Goal: Task Accomplishment & Management: Complete application form

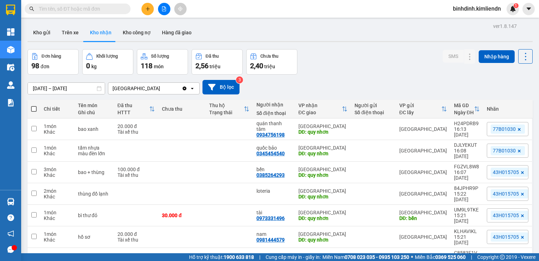
scroll to position [70, 0]
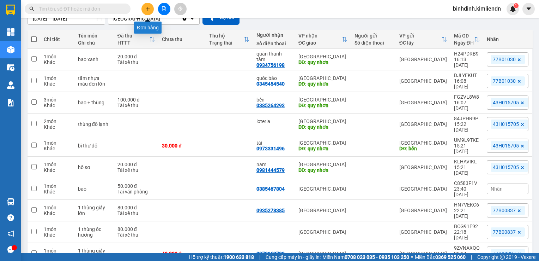
click at [149, 10] on icon "plus" at bounding box center [147, 8] width 5 height 5
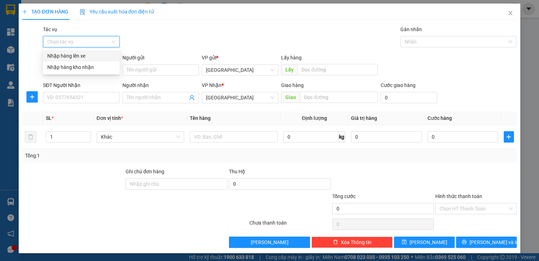
click at [95, 42] on input "Tác vụ" at bounding box center [78, 41] width 63 height 11
click at [102, 71] on div "Nhập hàng kho nhận" at bounding box center [81, 66] width 77 height 11
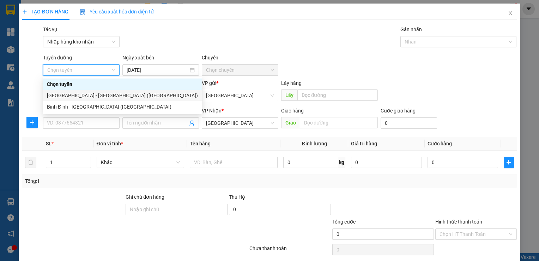
click at [83, 97] on div "[GEOGRAPHIC_DATA] - [GEOGRAPHIC_DATA] ([GEOGRAPHIC_DATA])" at bounding box center [122, 95] width 151 height 8
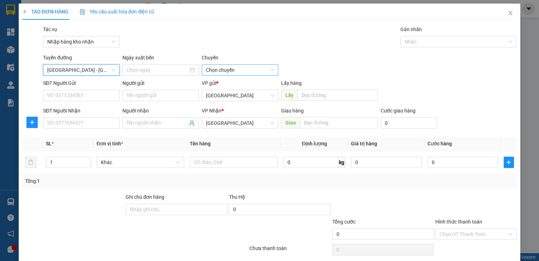
type input "[DATE]"
click at [256, 68] on span "Chọn chuyến" at bounding box center [240, 70] width 68 height 11
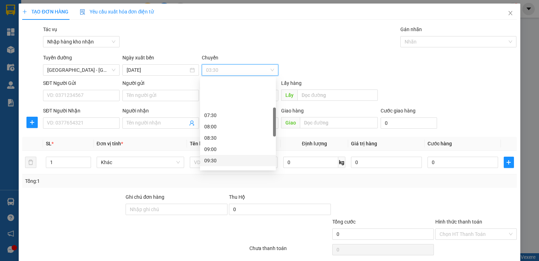
scroll to position [106, 0]
click at [214, 139] on div "10:00" at bounding box center [237, 136] width 67 height 8
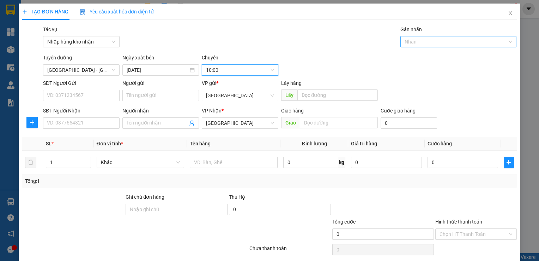
click at [424, 41] on div at bounding box center [455, 41] width 106 height 8
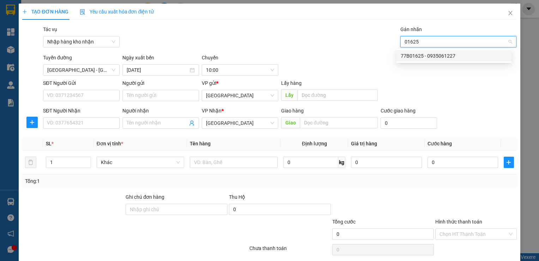
type input "01625"
click at [422, 65] on div "Tuyến [GEOGRAPHIC_DATA] - [GEOGRAPHIC_DATA] ([GEOGRAPHIC_DATA]) Ngày xuất bến […" at bounding box center [280, 65] width 477 height 22
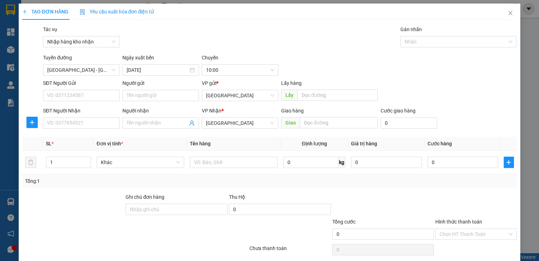
click at [422, 54] on div "Tuyến [GEOGRAPHIC_DATA] - [GEOGRAPHIC_DATA] ([GEOGRAPHIC_DATA]) Ngày xuất bến […" at bounding box center [280, 65] width 477 height 22
click at [413, 37] on div at bounding box center [455, 41] width 106 height 8
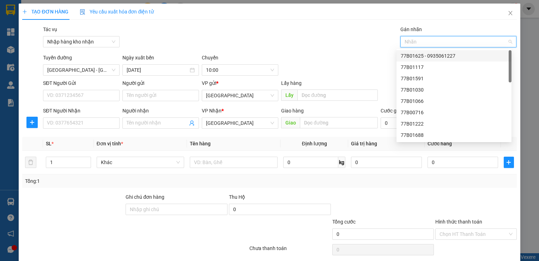
click at [420, 56] on div "77B01625 - 0935061227" at bounding box center [454, 56] width 107 height 8
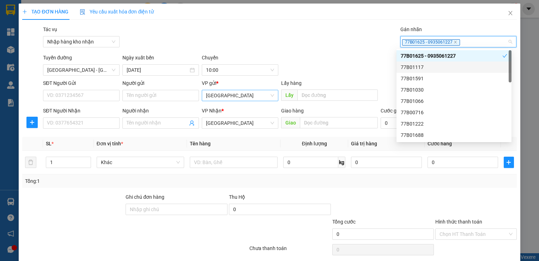
click at [217, 98] on span "[GEOGRAPHIC_DATA]" at bounding box center [240, 95] width 68 height 11
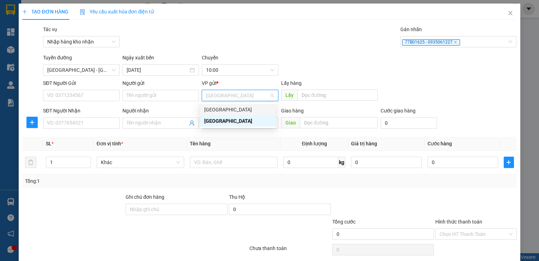
click at [220, 110] on div "[GEOGRAPHIC_DATA]" at bounding box center [237, 110] width 67 height 8
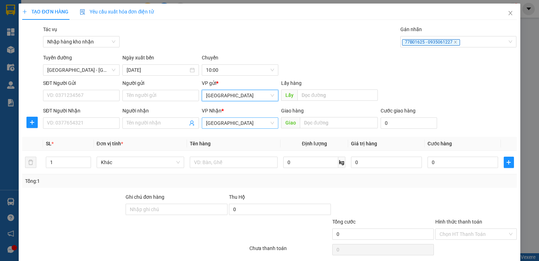
click at [220, 120] on span "[GEOGRAPHIC_DATA]" at bounding box center [240, 123] width 68 height 11
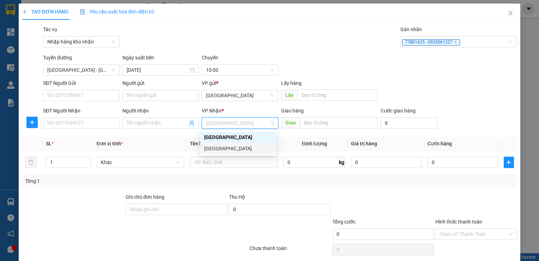
click at [216, 147] on div "[GEOGRAPHIC_DATA]" at bounding box center [237, 148] width 67 height 8
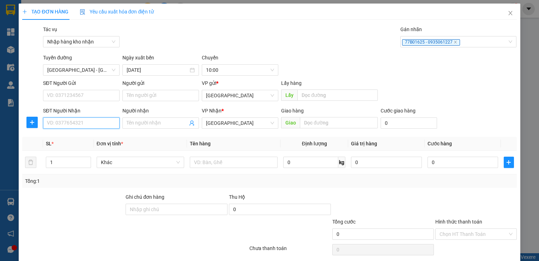
click at [108, 124] on input "SĐT Người Nhận" at bounding box center [81, 122] width 77 height 11
type input "0336943849"
type input "rèm [PERSON_NAME]"
type input "quy nhơn"
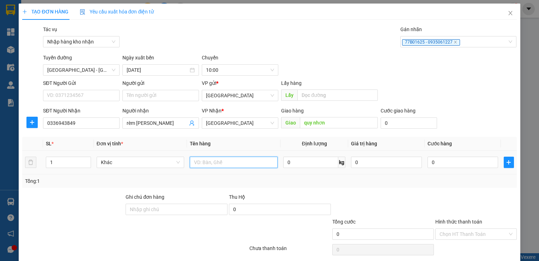
click at [205, 158] on input "text" at bounding box center [234, 161] width 88 height 11
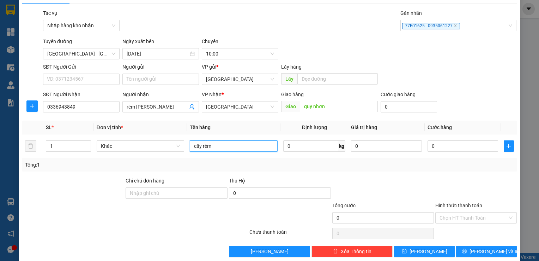
scroll to position [25, 0]
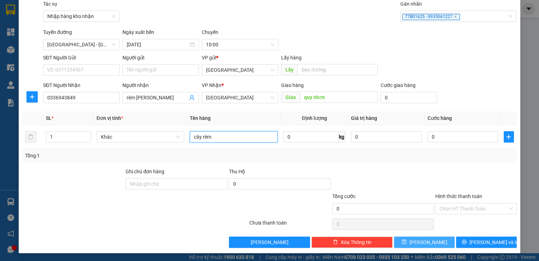
type input "cây rèm"
click at [415, 238] on button "[PERSON_NAME]" at bounding box center [424, 241] width 61 height 11
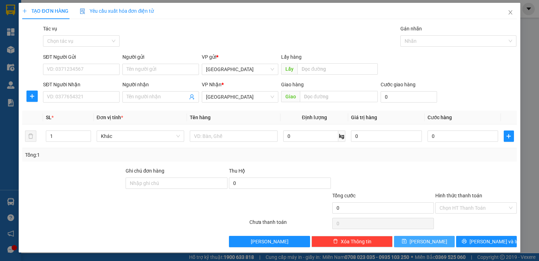
scroll to position [0, 0]
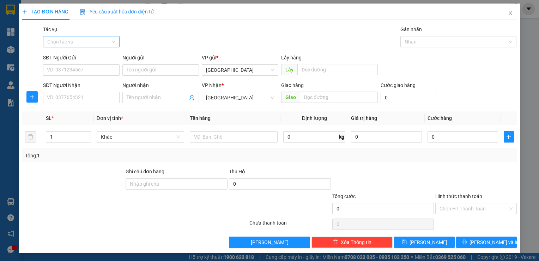
click at [78, 37] on input "Tác vụ" at bounding box center [78, 41] width 63 height 11
click at [83, 65] on div "Nhập hàng kho nhận" at bounding box center [81, 67] width 68 height 8
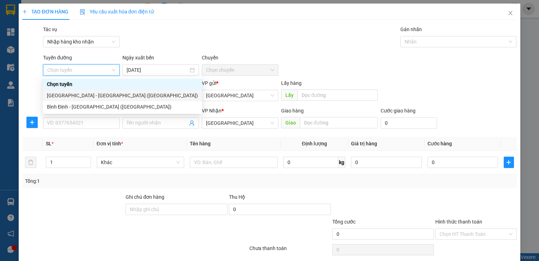
click at [99, 99] on div "[GEOGRAPHIC_DATA] - [GEOGRAPHIC_DATA] ([GEOGRAPHIC_DATA])" at bounding box center [122, 95] width 151 height 8
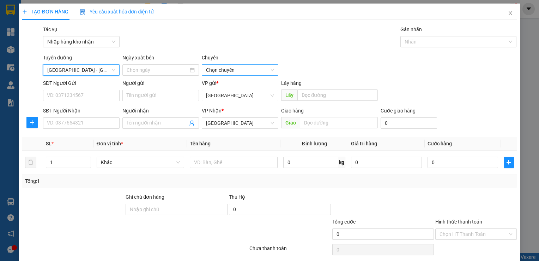
type input "[DATE]"
click at [234, 72] on span "Chọn chuyến" at bounding box center [240, 70] width 68 height 11
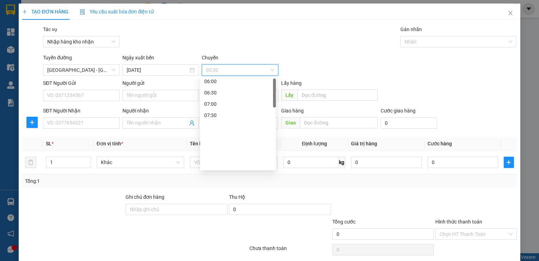
scroll to position [106, 0]
click at [232, 134] on div "10:00" at bounding box center [237, 136] width 67 height 8
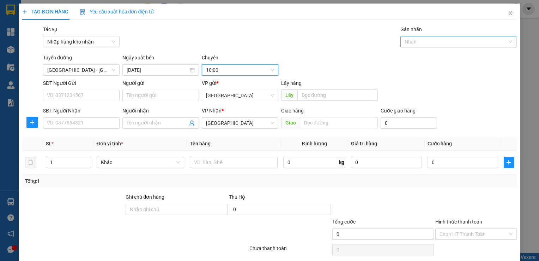
click at [415, 40] on div at bounding box center [455, 41] width 106 height 8
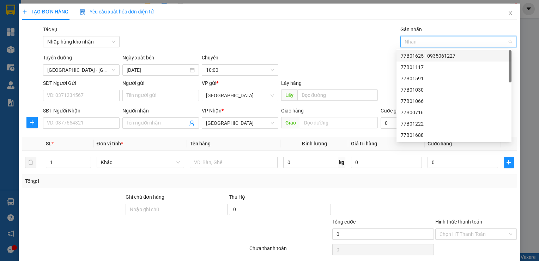
click at [420, 52] on div "77B01625 - 0935061227" at bounding box center [454, 56] width 107 height 8
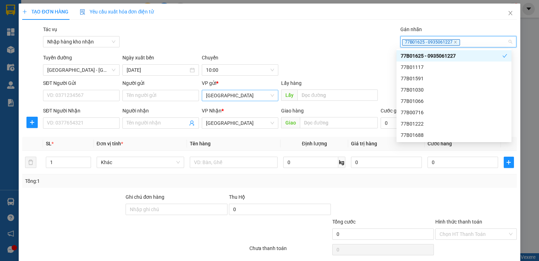
click at [227, 100] on span "[GEOGRAPHIC_DATA]" at bounding box center [240, 95] width 68 height 11
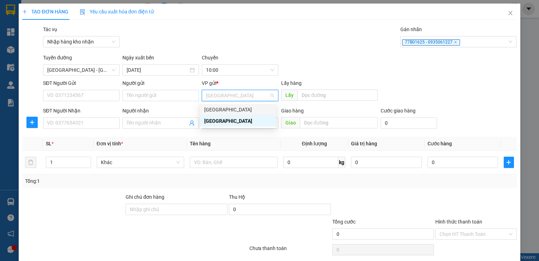
click at [222, 109] on div "[GEOGRAPHIC_DATA]" at bounding box center [237, 110] width 67 height 8
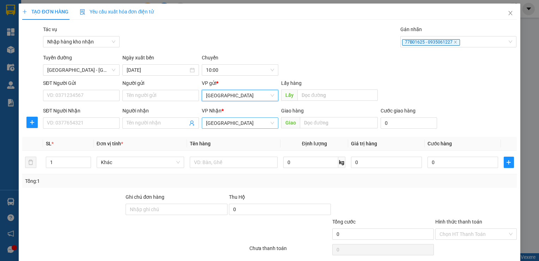
click at [225, 121] on span "[GEOGRAPHIC_DATA]" at bounding box center [240, 123] width 68 height 11
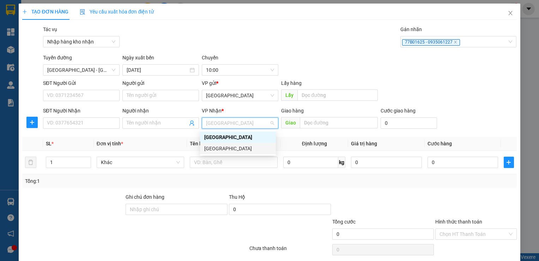
click at [227, 146] on div "[GEOGRAPHIC_DATA]" at bounding box center [237, 148] width 67 height 8
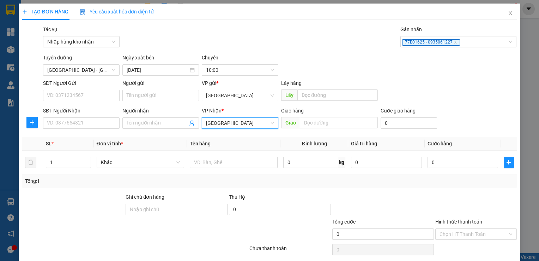
click at [104, 116] on div "SĐT Người Nhận" at bounding box center [81, 112] width 77 height 11
click at [107, 122] on input "SĐT Người Nhận" at bounding box center [81, 122] width 77 height 11
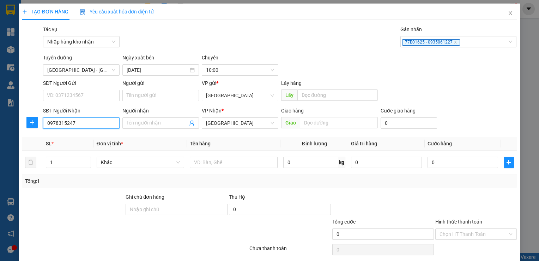
type input "0978315247"
click at [63, 125] on input "0978315247" at bounding box center [81, 122] width 77 height 11
click at [65, 124] on input "0978315247" at bounding box center [81, 122] width 77 height 11
click at [59, 124] on input "0978315247" at bounding box center [81, 122] width 77 height 11
click at [152, 123] on input "Người nhận" at bounding box center [157, 123] width 61 height 8
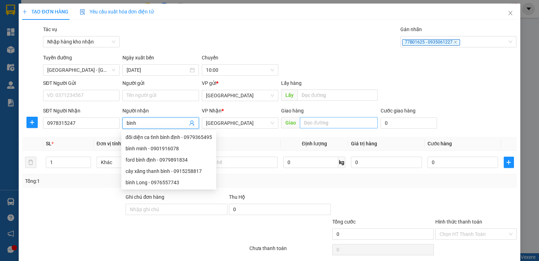
type input "bình"
click at [310, 125] on input "text" at bounding box center [339, 122] width 78 height 11
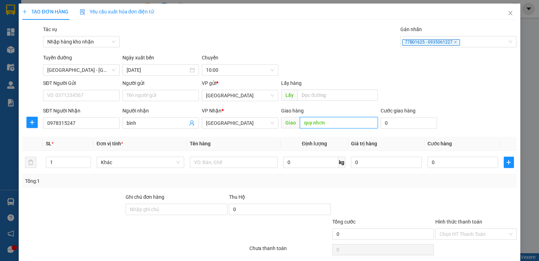
type input "quy nhơn"
type input "3"
type input "30"
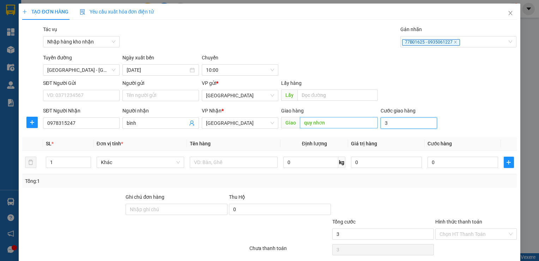
type input "30"
type input "300"
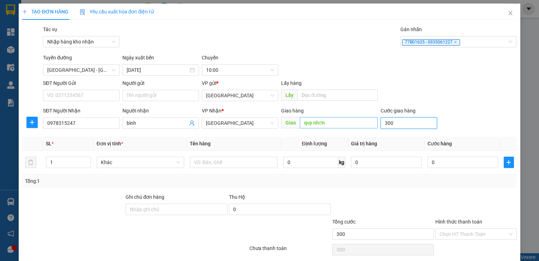
type input "3.000"
type input "30.000"
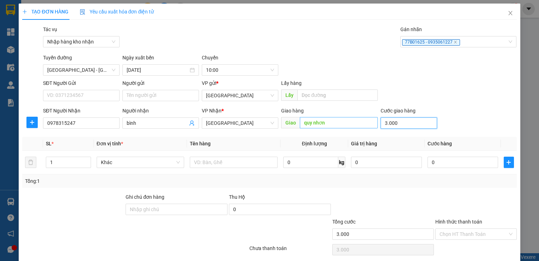
type input "30.000"
click at [202, 168] on div at bounding box center [234, 162] width 88 height 14
click at [205, 164] on input "text" at bounding box center [234, 161] width 88 height 11
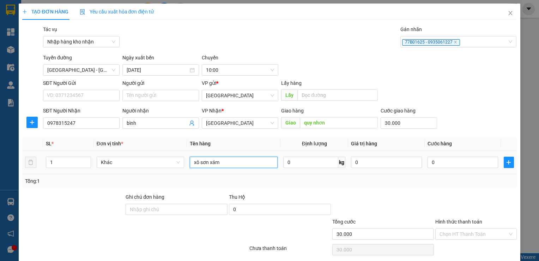
type input "xô sơn xám"
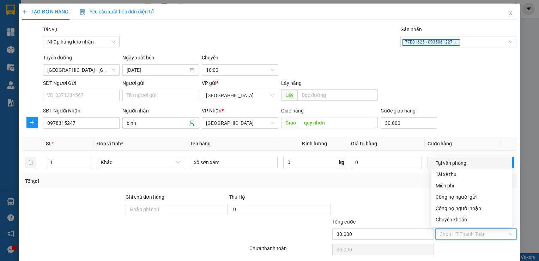
click at [454, 231] on input "Hình thức thanh toán" at bounding box center [474, 233] width 68 height 11
click at [443, 171] on div "Tài xế thu" at bounding box center [472, 174] width 72 height 8
type input "0"
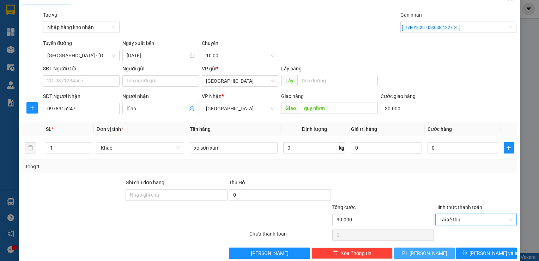
scroll to position [25, 0]
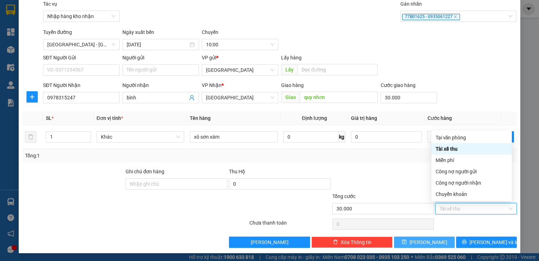
click at [411, 239] on button "[PERSON_NAME]" at bounding box center [424, 241] width 61 height 11
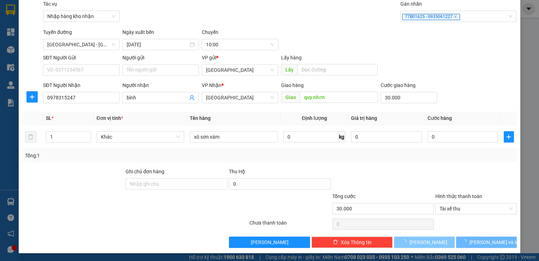
type input "0"
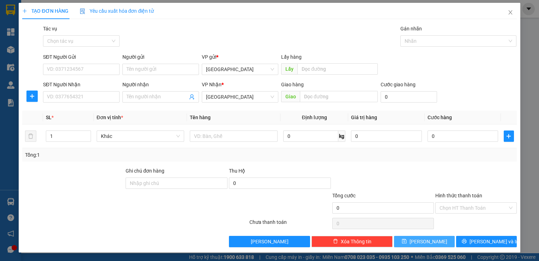
scroll to position [0, 0]
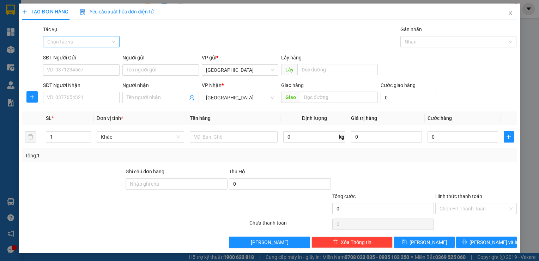
click at [87, 47] on div "Tác vụ Chọn tác vụ" at bounding box center [81, 37] width 77 height 25
drag, startPoint x: 87, startPoint y: 47, endPoint x: 77, endPoint y: 37, distance: 13.7
click at [77, 37] on input "Tác vụ" at bounding box center [78, 41] width 63 height 11
click at [78, 67] on div "Nhập hàng kho nhận" at bounding box center [81, 67] width 68 height 8
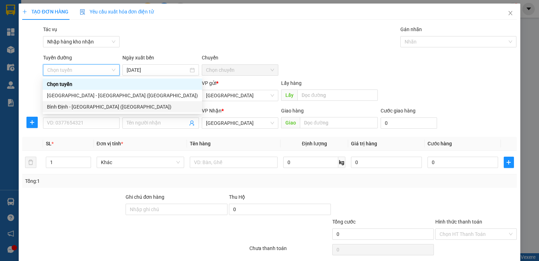
click at [72, 112] on div "Bình Định - [GEOGRAPHIC_DATA] ([GEOGRAPHIC_DATA])" at bounding box center [123, 106] width 160 height 11
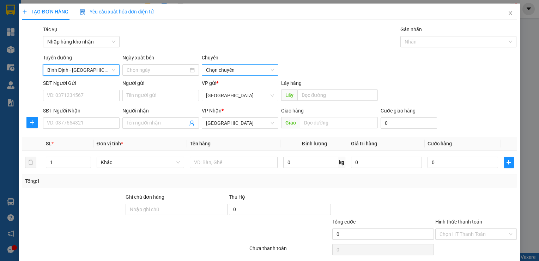
type input "[DATE]"
click at [249, 65] on span "02:00" at bounding box center [240, 70] width 68 height 11
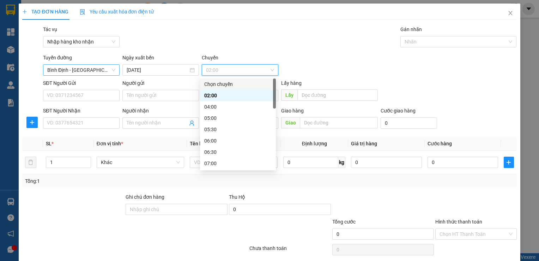
click at [73, 73] on span "Bình Định - [GEOGRAPHIC_DATA] ([GEOGRAPHIC_DATA])" at bounding box center [81, 70] width 68 height 11
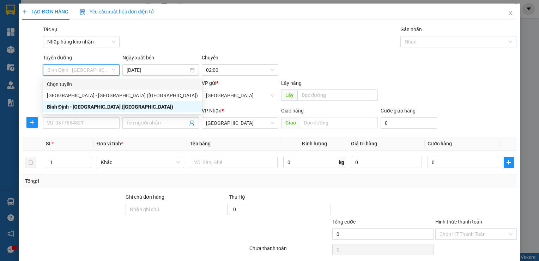
click at [75, 87] on div "Chọn tuyến" at bounding box center [122, 84] width 151 height 8
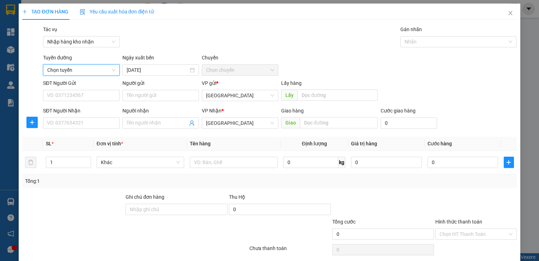
click at [240, 68] on span "Chọn chuyến" at bounding box center [240, 70] width 68 height 11
click at [296, 29] on div "Tác vụ Nhập hàng kho nhận Gán nhãn Nhãn" at bounding box center [280, 37] width 477 height 25
click at [408, 38] on div at bounding box center [455, 41] width 106 height 8
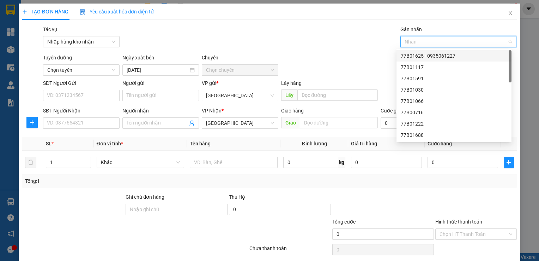
click at [414, 57] on div "77B01625 - 0935061227" at bounding box center [454, 56] width 107 height 8
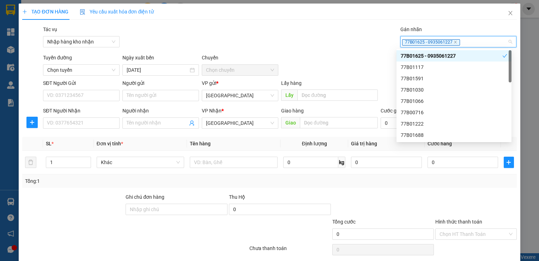
click at [255, 73] on span "Chọn chuyến" at bounding box center [240, 70] width 68 height 11
click at [366, 50] on div "Transit Pickup Surcharge Ids Transit Deliver Surcharge Ids Transit Deliver Surc…" at bounding box center [269, 148] width 495 height 247
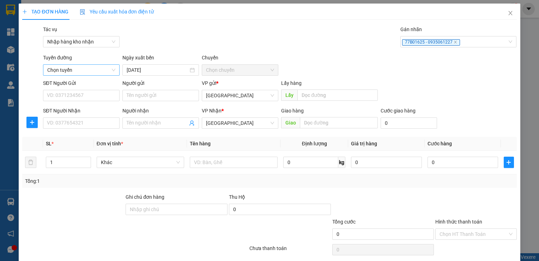
click at [71, 69] on span "Chọn tuyến" at bounding box center [81, 70] width 68 height 11
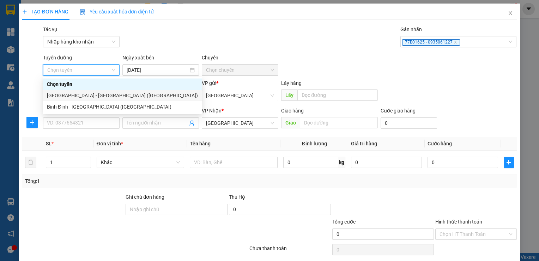
click at [74, 92] on div "[GEOGRAPHIC_DATA] - [GEOGRAPHIC_DATA] ([GEOGRAPHIC_DATA])" at bounding box center [122, 95] width 151 height 8
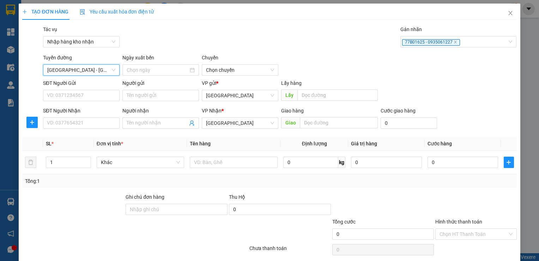
type input "[DATE]"
click at [241, 67] on span "03:30" at bounding box center [240, 70] width 68 height 11
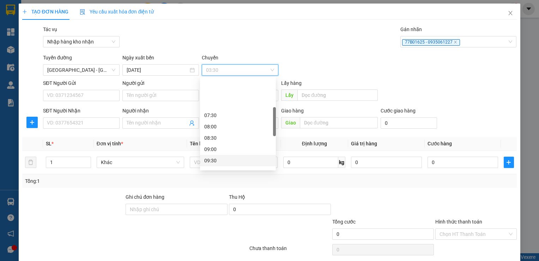
scroll to position [106, 0]
click at [223, 139] on div "10:00" at bounding box center [237, 136] width 67 height 8
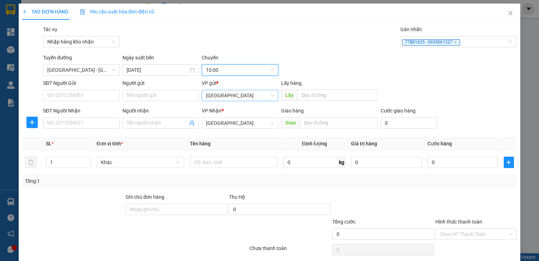
click at [230, 96] on span "[GEOGRAPHIC_DATA]" at bounding box center [240, 95] width 68 height 11
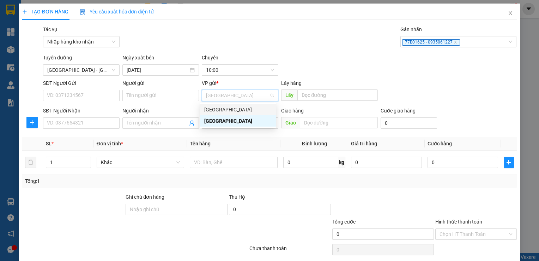
click at [225, 107] on div "[GEOGRAPHIC_DATA]" at bounding box center [237, 110] width 67 height 8
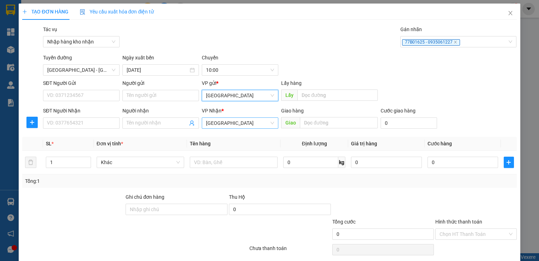
click at [222, 123] on span "[GEOGRAPHIC_DATA]" at bounding box center [240, 123] width 68 height 11
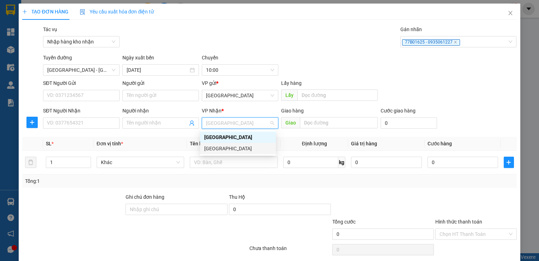
click at [219, 145] on div "[GEOGRAPHIC_DATA]" at bounding box center [237, 148] width 67 height 8
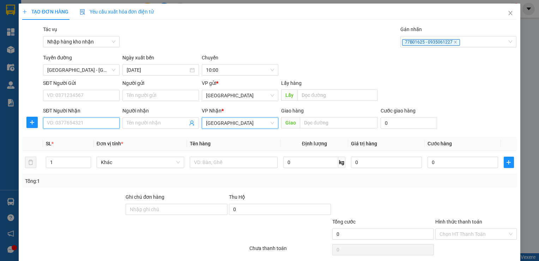
click at [107, 126] on input "SĐT Người Nhận" at bounding box center [81, 122] width 77 height 11
type input "0903501147"
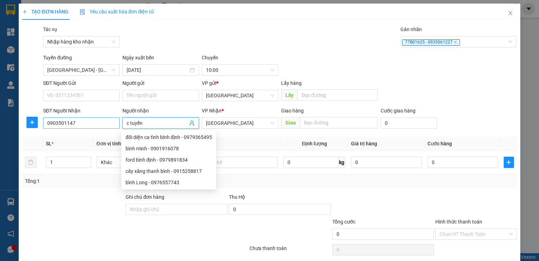
type input "c tuyền"
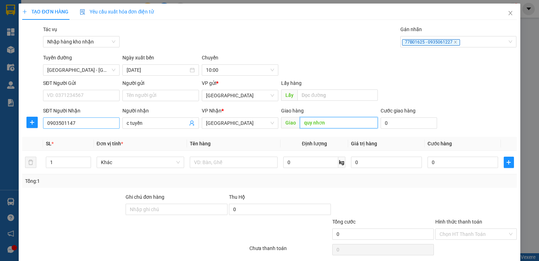
type input "quy nhơn"
type input "1"
type input "10"
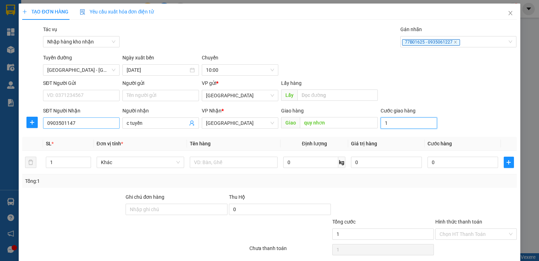
type input "10"
type input "100"
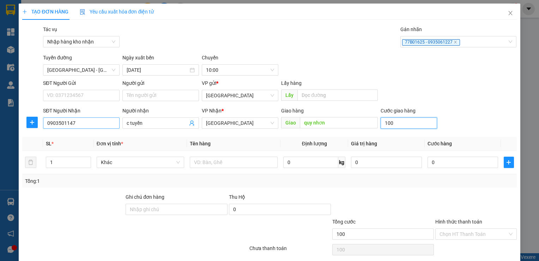
type input "1.000"
type input "10.000"
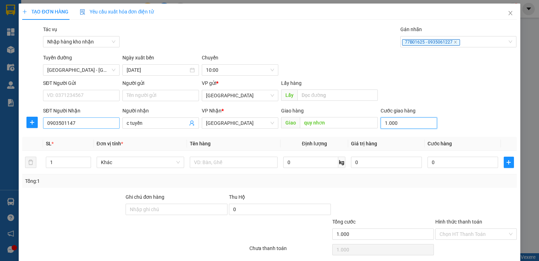
type input "10.000"
click at [217, 167] on input "text" at bounding box center [234, 161] width 88 height 11
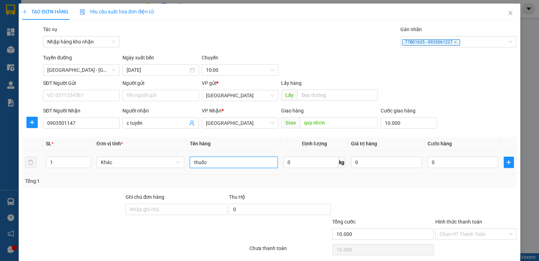
type input "thuốc"
click at [448, 233] on input "Hình thức thanh toán" at bounding box center [474, 233] width 68 height 11
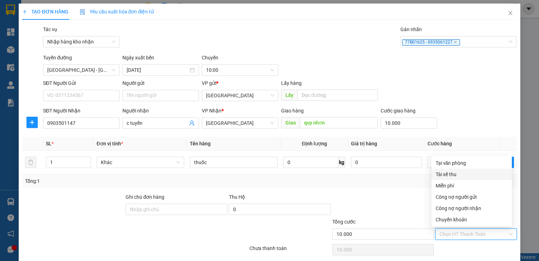
click at [442, 175] on div "Tài xế thu" at bounding box center [472, 174] width 72 height 8
type input "0"
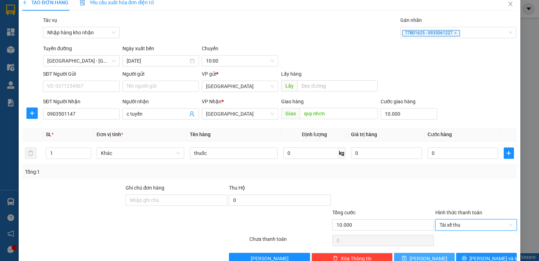
scroll to position [25, 0]
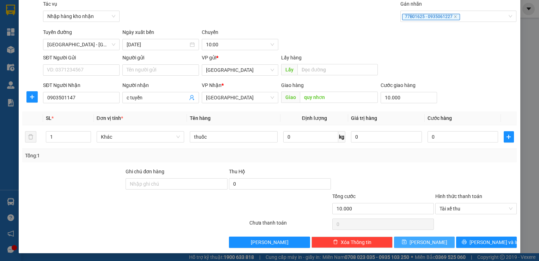
click at [405, 245] on button "[PERSON_NAME]" at bounding box center [424, 241] width 61 height 11
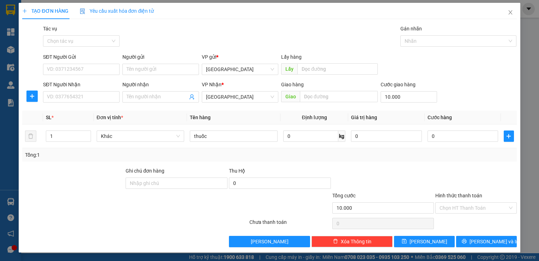
type input "0"
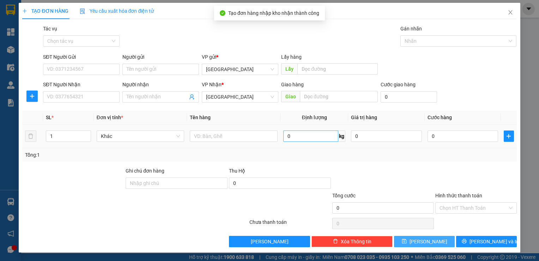
scroll to position [0, 0]
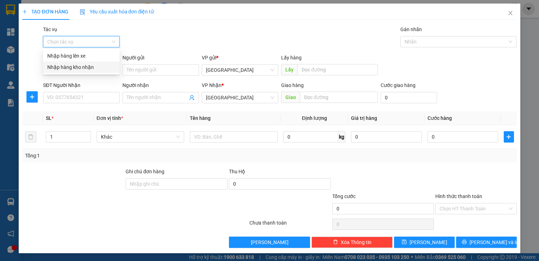
click at [94, 43] on input "Tác vụ" at bounding box center [78, 41] width 63 height 11
click at [95, 66] on div "Nhập hàng kho nhận" at bounding box center [81, 67] width 68 height 8
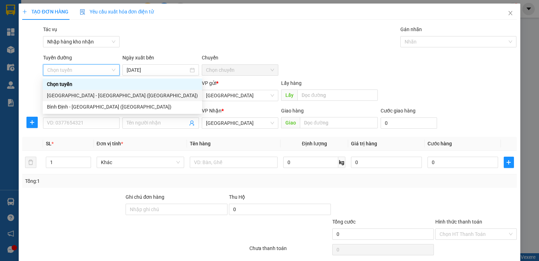
click at [87, 99] on div "[GEOGRAPHIC_DATA] - [GEOGRAPHIC_DATA] ([GEOGRAPHIC_DATA])" at bounding box center [123, 95] width 160 height 11
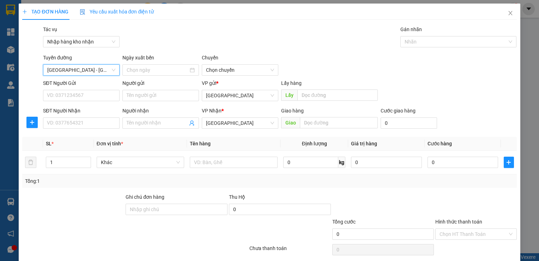
type input "[DATE]"
click at [215, 76] on div "Transit Pickup Surcharge Ids Transit Deliver Surcharge Ids Transit Deliver Surc…" at bounding box center [269, 148] width 495 height 247
click at [220, 72] on span "03:30" at bounding box center [240, 70] width 68 height 11
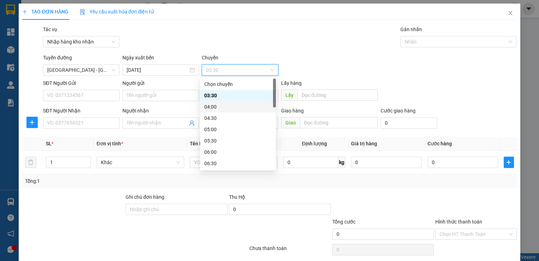
scroll to position [71, 0]
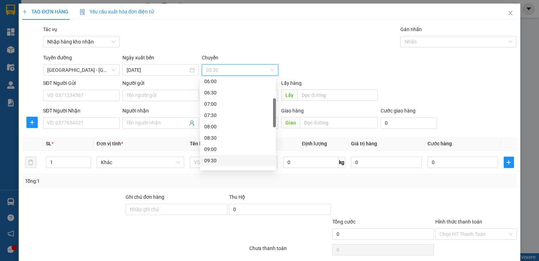
click at [220, 161] on div "09:30" at bounding box center [237, 160] width 67 height 8
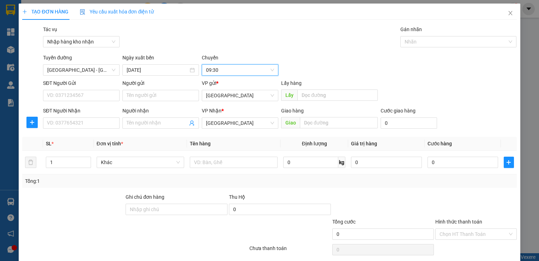
click at [231, 70] on span "09:30" at bounding box center [240, 70] width 68 height 11
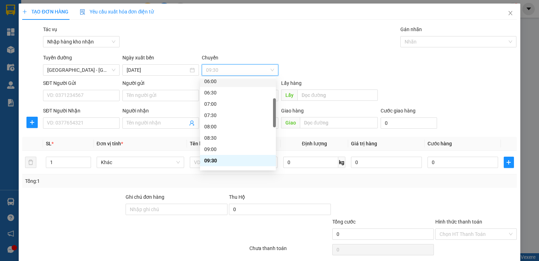
scroll to position [141, 0]
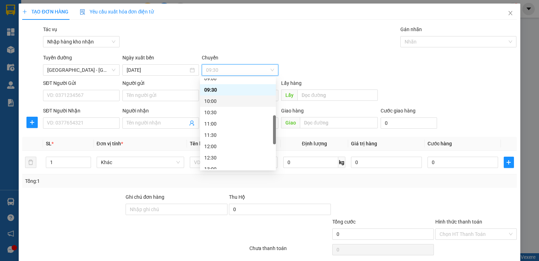
click at [215, 105] on div "10:00" at bounding box center [238, 100] width 76 height 11
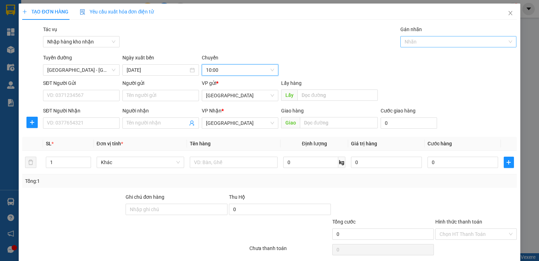
click at [423, 41] on div at bounding box center [455, 41] width 106 height 8
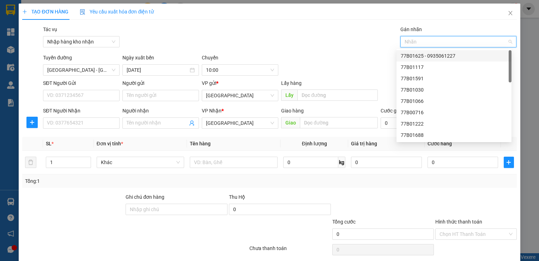
click at [417, 56] on div "77B01625 - 0935061227" at bounding box center [454, 56] width 107 height 8
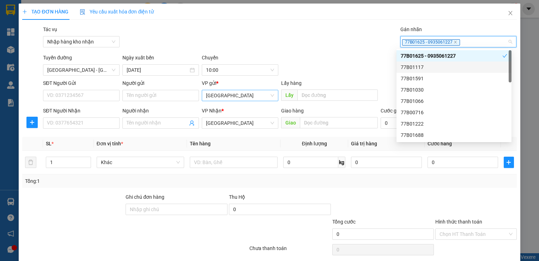
click at [241, 97] on span "[GEOGRAPHIC_DATA]" at bounding box center [240, 95] width 68 height 11
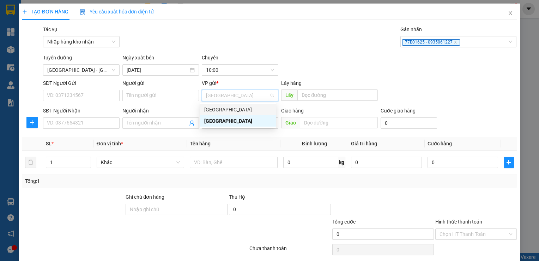
click at [237, 106] on div "[GEOGRAPHIC_DATA]" at bounding box center [237, 110] width 67 height 8
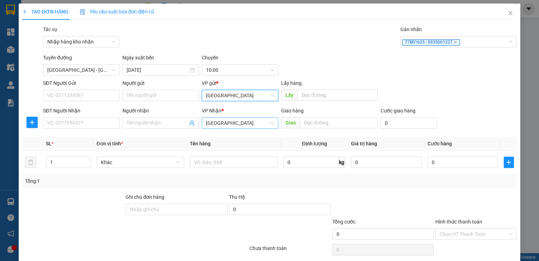
click at [232, 119] on span "[GEOGRAPHIC_DATA]" at bounding box center [240, 123] width 68 height 11
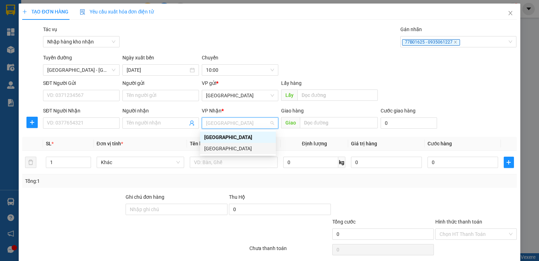
drag, startPoint x: 222, startPoint y: 148, endPoint x: 198, endPoint y: 144, distance: 24.7
click at [222, 148] on div "[GEOGRAPHIC_DATA]" at bounding box center [237, 148] width 67 height 8
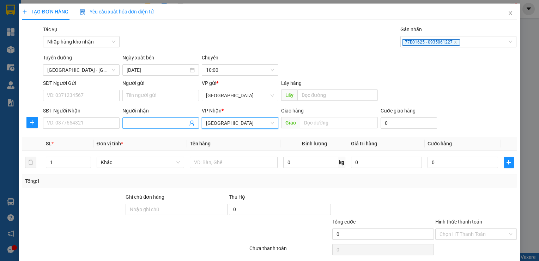
click at [157, 126] on input "Người nhận" at bounding box center [157, 123] width 61 height 8
click at [75, 124] on input "SĐT Người Nhận" at bounding box center [81, 122] width 77 height 11
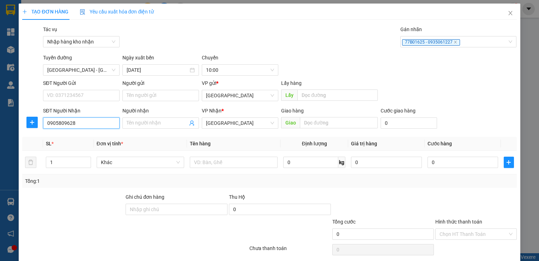
type input "0905809628"
type input "a"
type input "ân"
type input "quy nhơn"
type input "3"
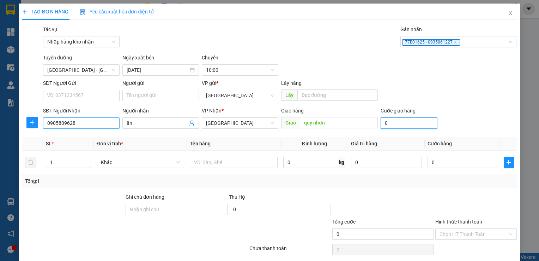
type input "3"
type input "30"
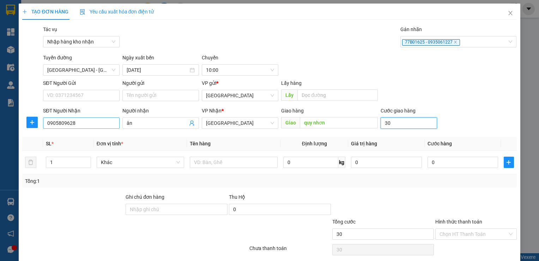
type input "300"
type input "3.000"
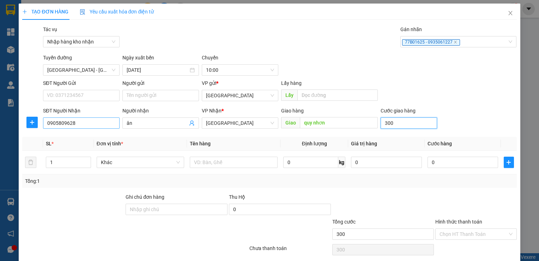
type input "3.000"
type input "30.000"
type input "0"
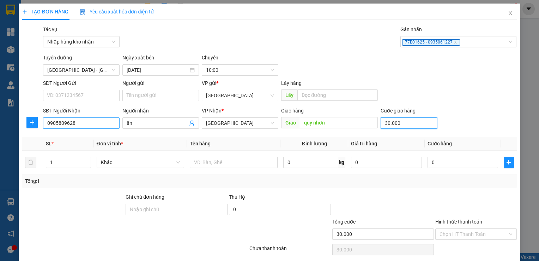
type input "0"
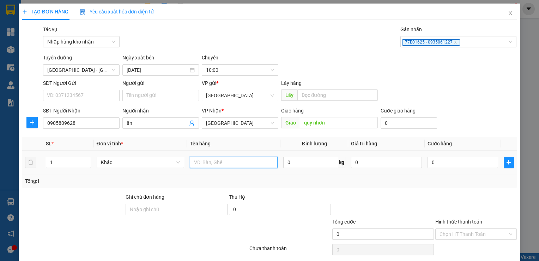
click at [268, 167] on input "text" at bounding box center [234, 161] width 88 height 11
type input "bao trắng sai số"
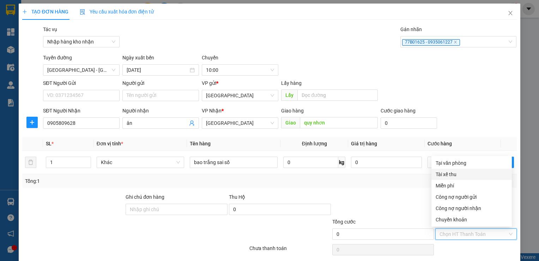
click at [467, 232] on input "Hình thức thanh toán" at bounding box center [474, 233] width 68 height 11
click at [453, 174] on div "Tài xế thu" at bounding box center [472, 174] width 72 height 8
click at [509, 231] on div "Tài xế thu" at bounding box center [476, 233] width 81 height 11
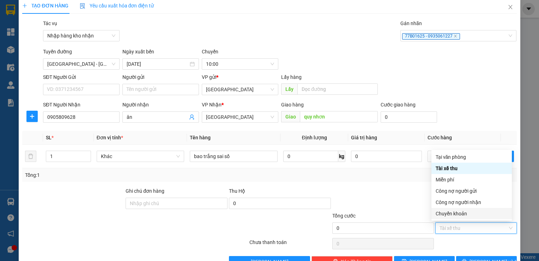
scroll to position [25, 0]
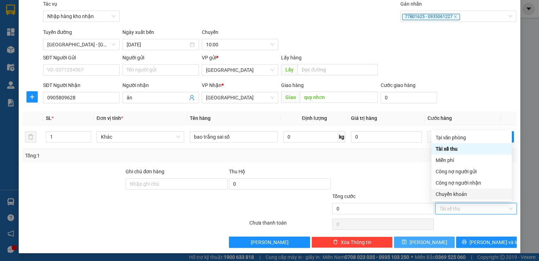
click at [407, 243] on icon "save" at bounding box center [404, 241] width 5 height 5
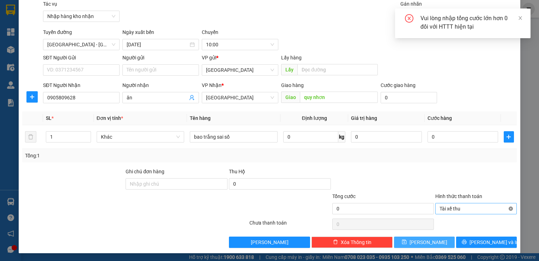
click at [503, 209] on span "Tài xế thu" at bounding box center [476, 208] width 73 height 11
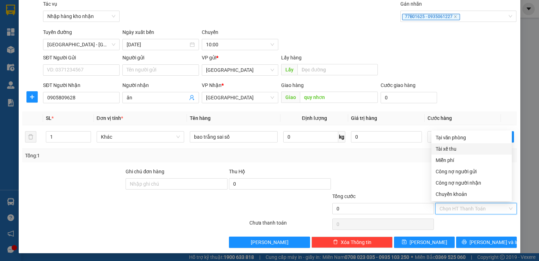
click at [454, 222] on div at bounding box center [476, 224] width 83 height 14
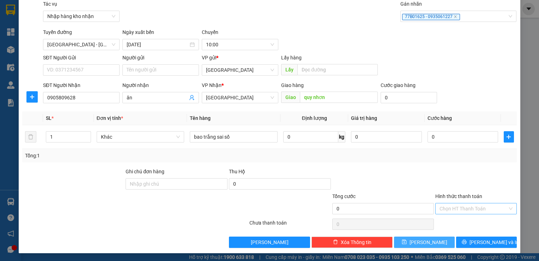
click at [436, 245] on button "[PERSON_NAME]" at bounding box center [424, 241] width 61 height 11
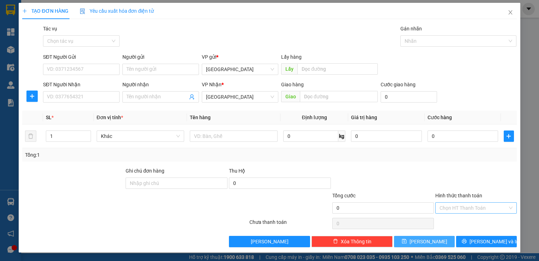
scroll to position [0, 0]
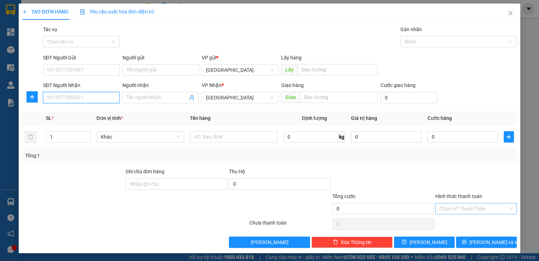
click at [96, 96] on input "SĐT Người Nhận" at bounding box center [81, 97] width 77 height 11
type input "0938446294"
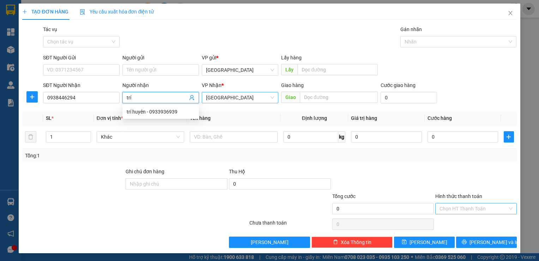
click at [220, 102] on span "[GEOGRAPHIC_DATA]" at bounding box center [240, 97] width 68 height 11
type input "trí"
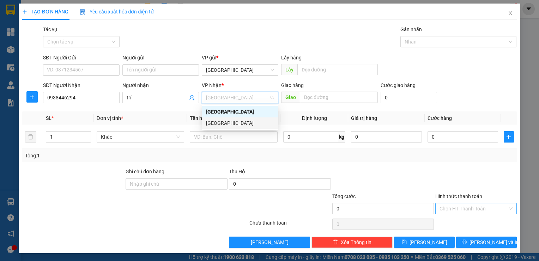
click at [220, 123] on div "[GEOGRAPHIC_DATA]" at bounding box center [240, 123] width 68 height 8
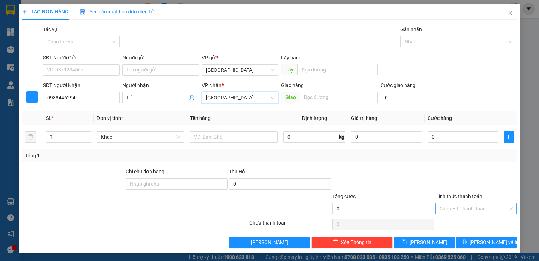
click at [226, 77] on div "VP gửi * [GEOGRAPHIC_DATA]" at bounding box center [240, 66] width 77 height 25
click at [241, 63] on div "VP gửi *" at bounding box center [240, 59] width 77 height 11
click at [244, 67] on span "[GEOGRAPHIC_DATA]" at bounding box center [240, 70] width 68 height 11
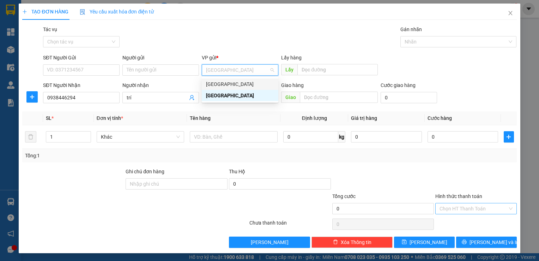
click at [235, 83] on div "[GEOGRAPHIC_DATA]" at bounding box center [240, 84] width 68 height 8
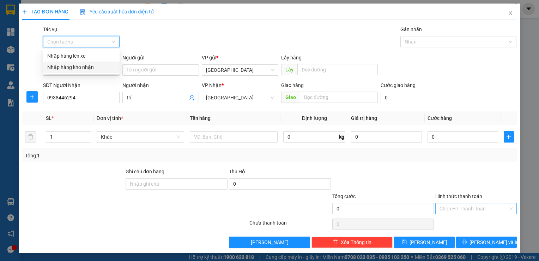
click at [85, 44] on input "Tác vụ" at bounding box center [78, 41] width 63 height 11
click at [90, 65] on div "Nhập hàng kho nhận" at bounding box center [81, 67] width 68 height 8
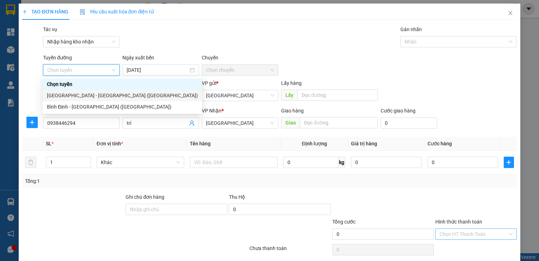
click at [93, 94] on div "[GEOGRAPHIC_DATA] - [GEOGRAPHIC_DATA] ([GEOGRAPHIC_DATA])" at bounding box center [122, 95] width 151 height 8
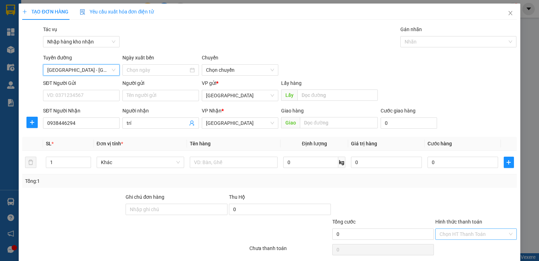
type input "[DATE]"
click at [430, 41] on div at bounding box center [455, 41] width 106 height 8
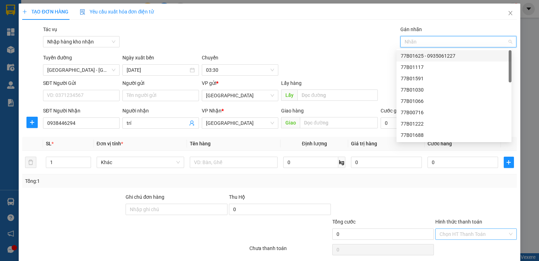
click at [421, 60] on div "77B01625 - 0935061227" at bounding box center [454, 55] width 115 height 11
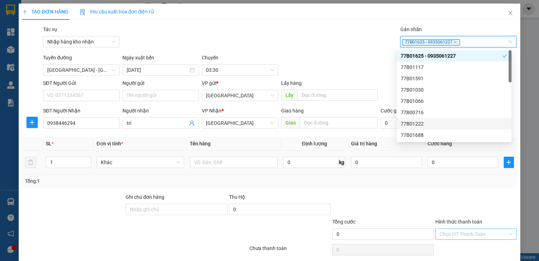
click at [250, 168] on div at bounding box center [234, 162] width 88 height 14
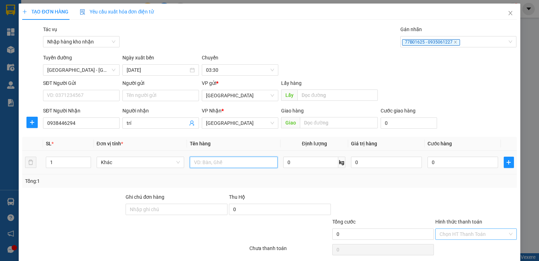
click at [250, 163] on input "text" at bounding box center [234, 161] width 88 height 11
type input "hồ sơ"
click at [389, 183] on div "Tổng: 1" at bounding box center [269, 181] width 489 height 8
click at [451, 239] on div "Hình thức thanh toán Chọn HT Thanh Toán" at bounding box center [476, 229] width 81 height 25
click at [453, 235] on input "Hình thức thanh toán" at bounding box center [474, 233] width 68 height 11
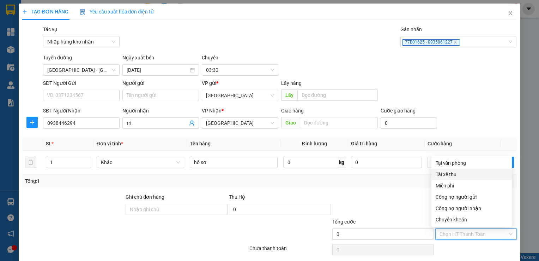
click at [453, 173] on div "Tài xế thu" at bounding box center [472, 174] width 72 height 8
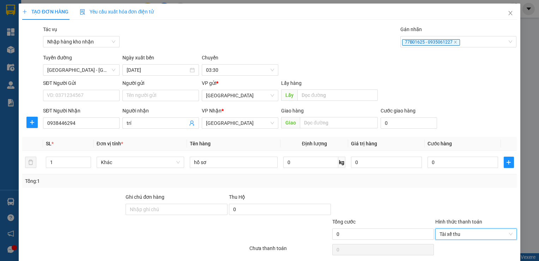
scroll to position [25, 0]
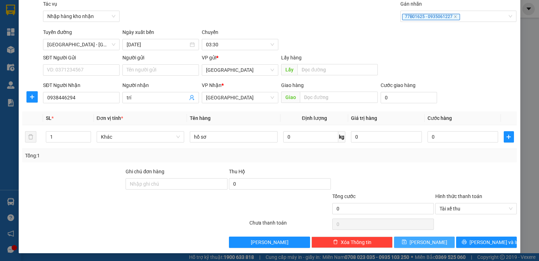
click at [418, 238] on button "[PERSON_NAME]" at bounding box center [424, 241] width 61 height 11
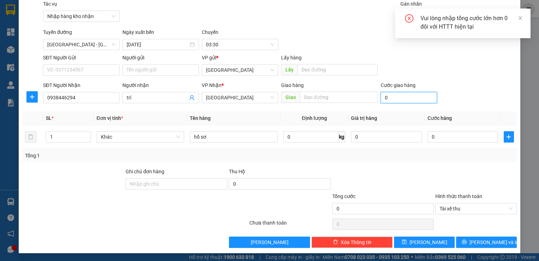
click at [398, 101] on input "0" at bounding box center [409, 97] width 57 height 11
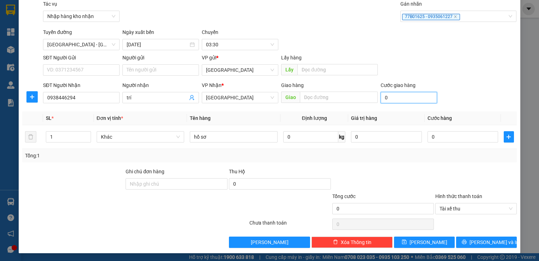
type input "2"
type input "20"
type input "200"
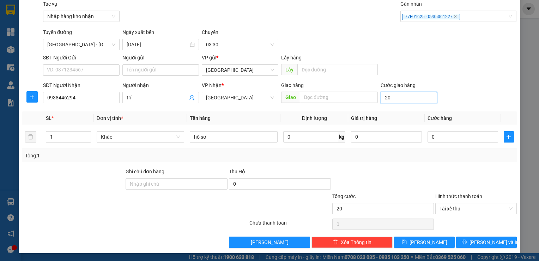
type input "200"
type input "2.000"
type input "20.000"
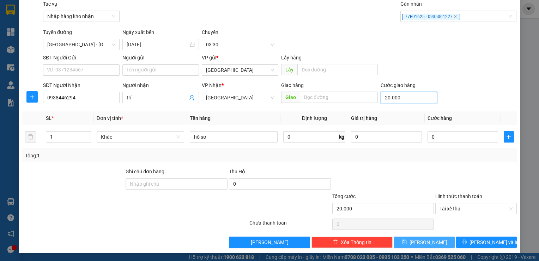
type input "20.000"
click at [426, 246] on button "[PERSON_NAME]" at bounding box center [424, 241] width 61 height 11
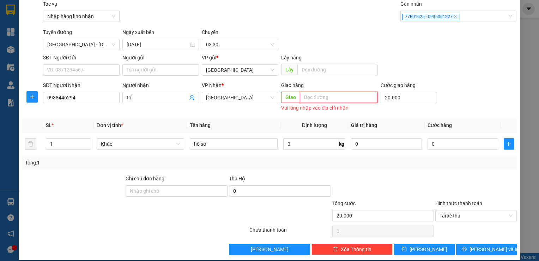
click at [335, 99] on input "text" at bounding box center [339, 96] width 78 height 11
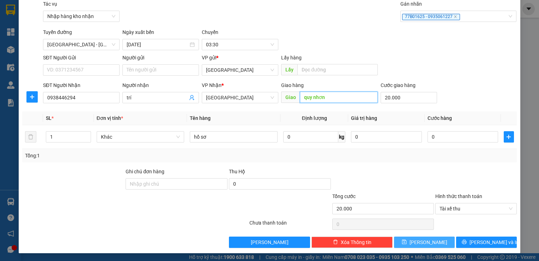
type input "quy nhơn"
click at [405, 241] on button "[PERSON_NAME]" at bounding box center [424, 241] width 61 height 11
type input "0"
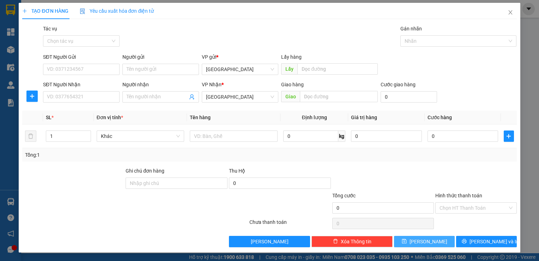
scroll to position [0, 0]
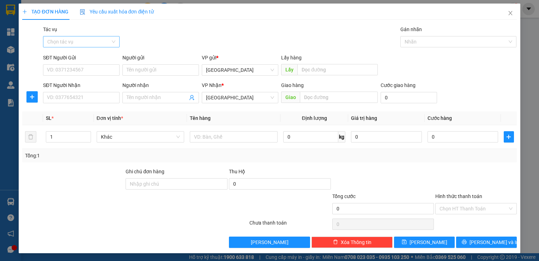
click at [100, 46] on input "Tác vụ" at bounding box center [78, 41] width 63 height 11
click at [104, 67] on div "Nhập hàng kho nhận" at bounding box center [81, 67] width 68 height 8
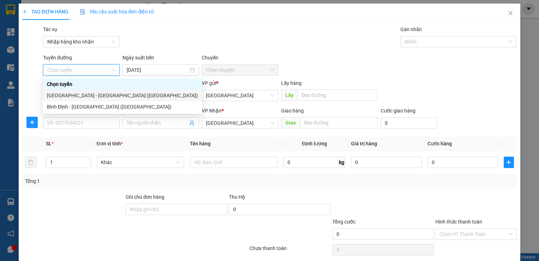
click at [92, 95] on div "[GEOGRAPHIC_DATA] - [GEOGRAPHIC_DATA] ([GEOGRAPHIC_DATA])" at bounding box center [122, 95] width 151 height 8
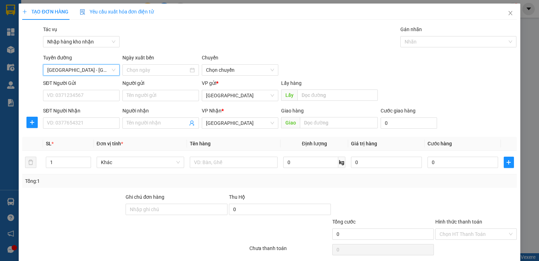
type input "[DATE]"
click at [245, 73] on span "03:30" at bounding box center [240, 70] width 68 height 11
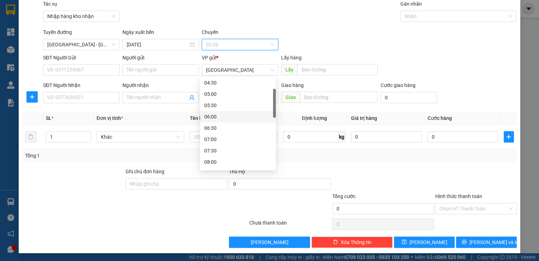
scroll to position [71, 0]
click at [233, 160] on div "09:30" at bounding box center [237, 160] width 67 height 8
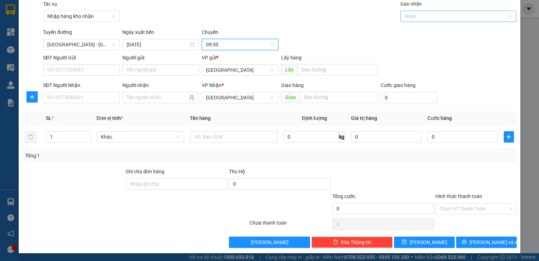
click at [446, 12] on div at bounding box center [455, 16] width 106 height 8
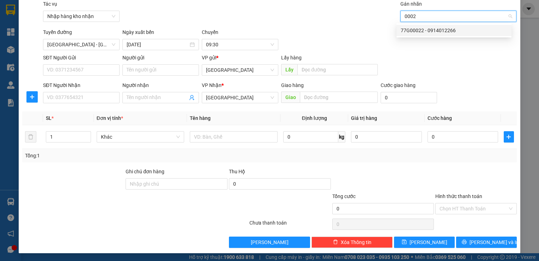
type input "00022"
click at [441, 30] on div "77G00022 - 0914012266" at bounding box center [454, 30] width 107 height 8
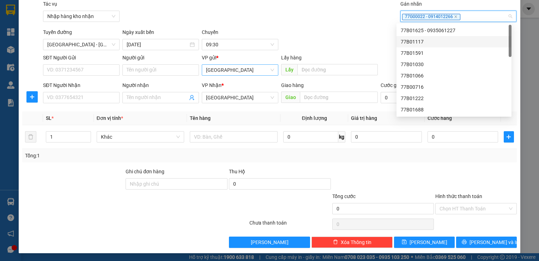
click at [247, 68] on span "[GEOGRAPHIC_DATA]" at bounding box center [240, 70] width 68 height 11
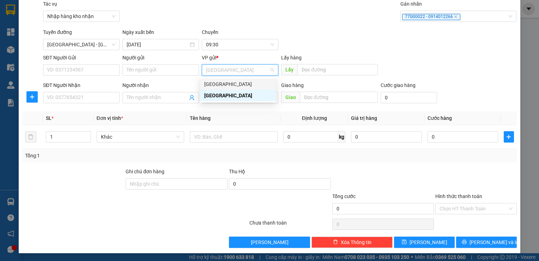
click at [223, 89] on div "[GEOGRAPHIC_DATA]" at bounding box center [238, 83] width 76 height 11
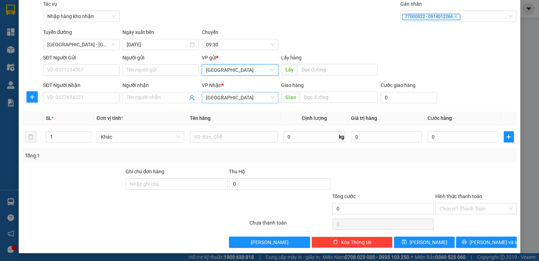
click at [223, 97] on span "[GEOGRAPHIC_DATA]" at bounding box center [240, 97] width 68 height 11
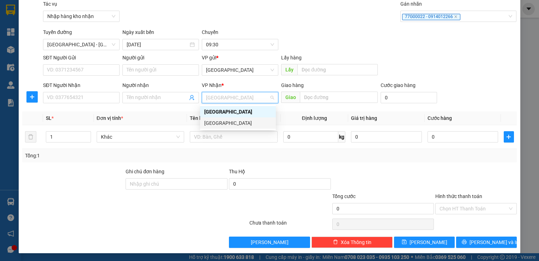
click at [226, 122] on div "[GEOGRAPHIC_DATA]" at bounding box center [237, 123] width 67 height 8
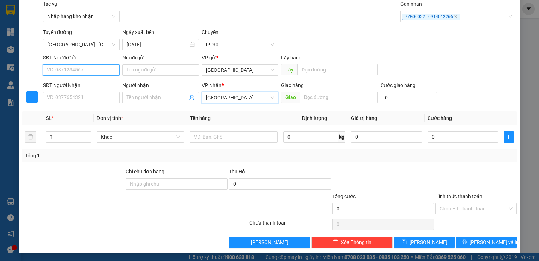
click at [90, 67] on input "SĐT Người Gửi" at bounding box center [81, 69] width 77 height 11
type input "0975339976"
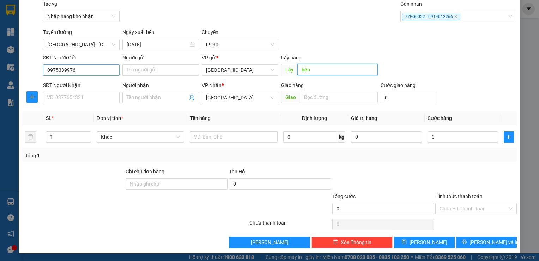
type input "bến"
type input "0935161730"
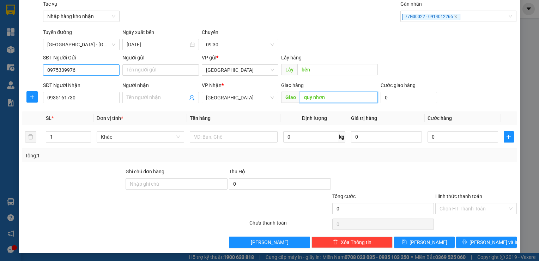
type input "quy nhơn"
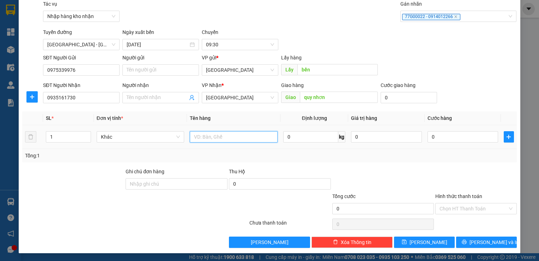
click at [221, 140] on input "text" at bounding box center [234, 136] width 88 height 11
type input "thùng lớn"
click at [398, 235] on div "Transit Pickup Surcharge Ids Transit Deliver Surcharge Ids Transit Deliver Surc…" at bounding box center [269, 123] width 495 height 247
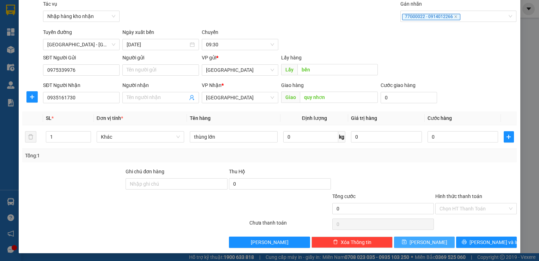
click at [399, 241] on button "[PERSON_NAME]" at bounding box center [424, 241] width 61 height 11
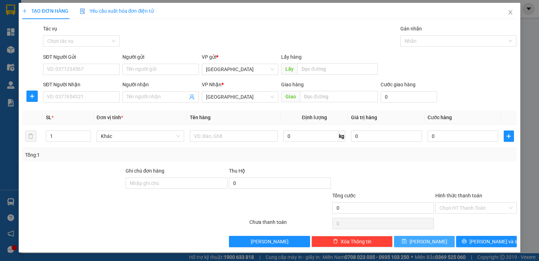
scroll to position [0, 0]
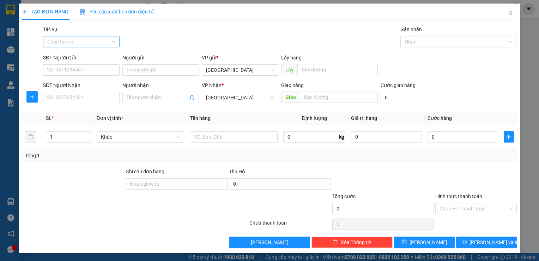
click at [82, 44] on input "Tác vụ" at bounding box center [78, 41] width 63 height 11
click at [85, 68] on div "Nhập hàng kho nhận" at bounding box center [81, 67] width 68 height 8
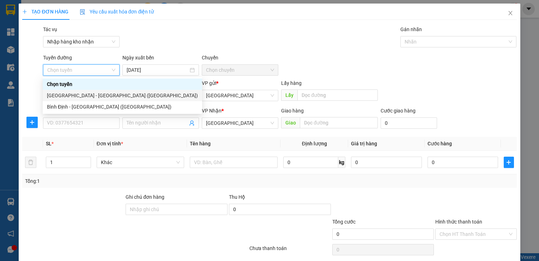
click at [79, 93] on div "[GEOGRAPHIC_DATA] - [GEOGRAPHIC_DATA] ([GEOGRAPHIC_DATA])" at bounding box center [122, 95] width 151 height 8
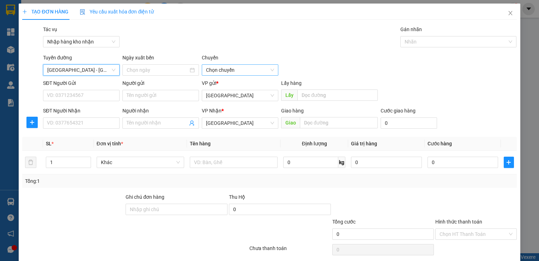
type input "[DATE]"
click at [251, 73] on span "03:30" at bounding box center [240, 70] width 68 height 11
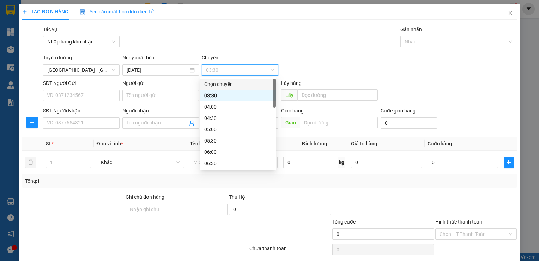
scroll to position [71, 0]
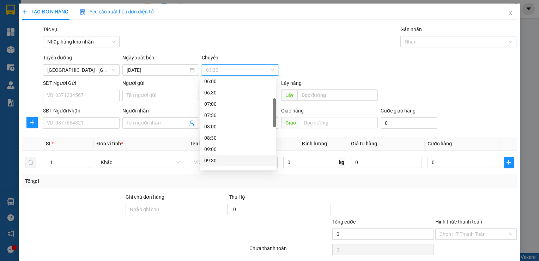
drag, startPoint x: 229, startPoint y: 154, endPoint x: 229, endPoint y: 158, distance: 4.2
click at [229, 158] on div "06:00 06:30 07:00 07:30 08:00 08:30 09:00 09:30 10:00 10:30" at bounding box center [238, 132] width 76 height 113
click at [229, 161] on div "09:30" at bounding box center [237, 160] width 67 height 8
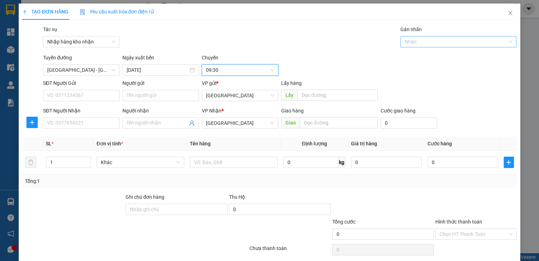
click at [411, 44] on div at bounding box center [455, 41] width 106 height 8
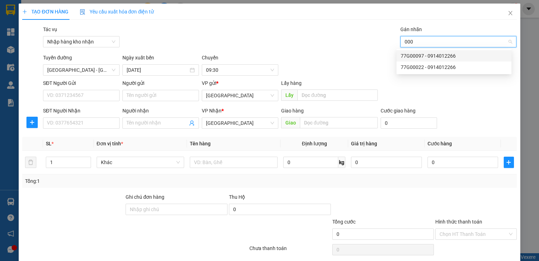
type input "0009"
click at [429, 59] on div "77G00097 - 0914012266" at bounding box center [454, 56] width 107 height 8
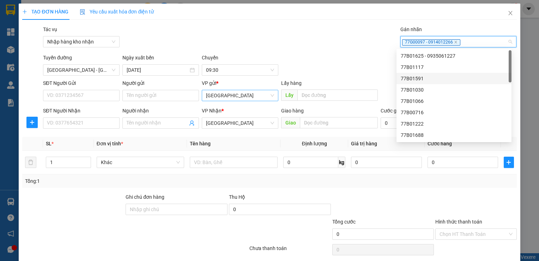
click at [231, 97] on span "[GEOGRAPHIC_DATA]" at bounding box center [240, 95] width 68 height 11
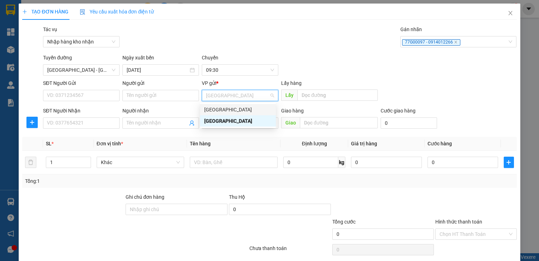
click at [219, 113] on div "[GEOGRAPHIC_DATA]" at bounding box center [237, 110] width 67 height 8
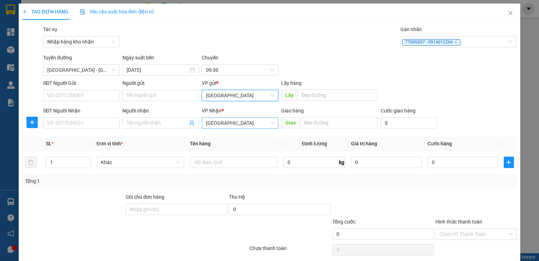
click at [216, 121] on span "[GEOGRAPHIC_DATA]" at bounding box center [240, 123] width 68 height 11
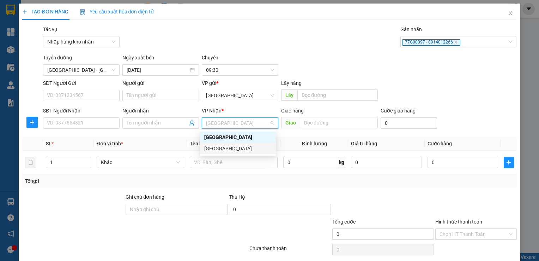
click at [217, 149] on div "[GEOGRAPHIC_DATA]" at bounding box center [237, 148] width 67 height 8
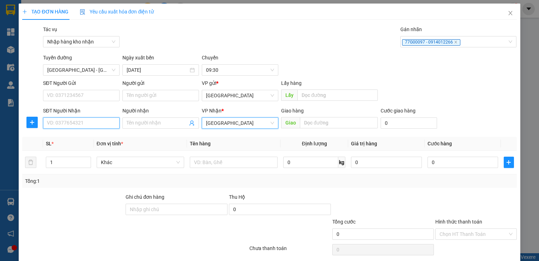
click at [69, 118] on input "SĐT Người Nhận" at bounding box center [81, 122] width 77 height 11
click at [56, 122] on input "SĐT Người Nhận" at bounding box center [81, 122] width 77 height 11
type input "0905267797"
drag, startPoint x: 90, startPoint y: 126, endPoint x: 23, endPoint y: 126, distance: 67.8
click at [22, 126] on div "SĐT Người Nhận 0905267797 0905267797 Người nhận Tên người nhận VP Nhận * [GEOGR…" at bounding box center [270, 119] width 496 height 25
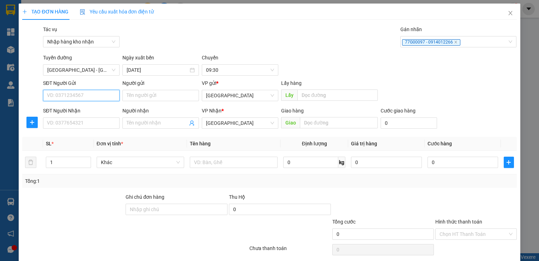
click at [73, 93] on input "SĐT Người Gửi" at bounding box center [81, 95] width 77 height 11
paste input "0905267797"
type input "0905267797"
click at [154, 91] on input "Người gửi" at bounding box center [160, 95] width 77 height 11
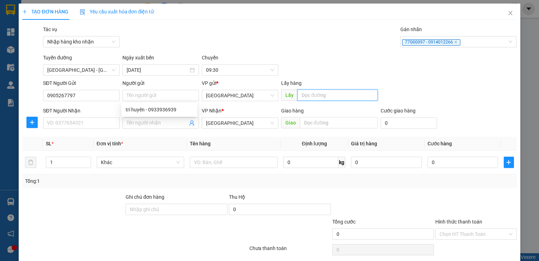
click at [326, 90] on input "text" at bounding box center [338, 94] width 80 height 11
type input "q"
type input "bến"
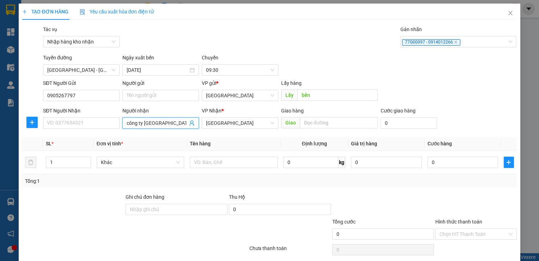
type input "công ty [GEOGRAPHIC_DATA]"
type input "quy nhơn"
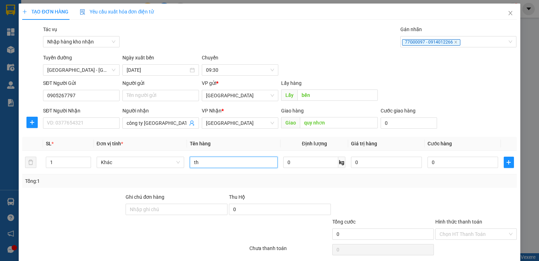
type input "t"
type input "m"
type input "thùng màu đen"
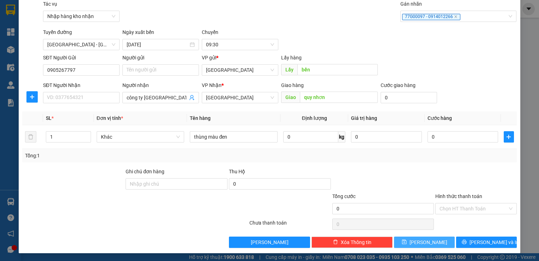
click at [402, 242] on button "[PERSON_NAME]" at bounding box center [424, 241] width 61 height 11
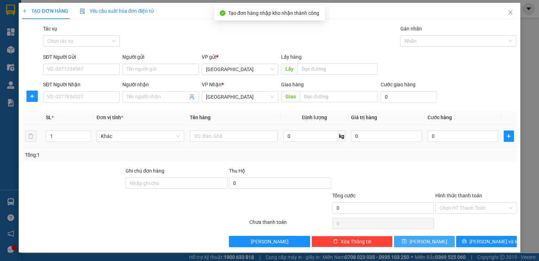
scroll to position [0, 0]
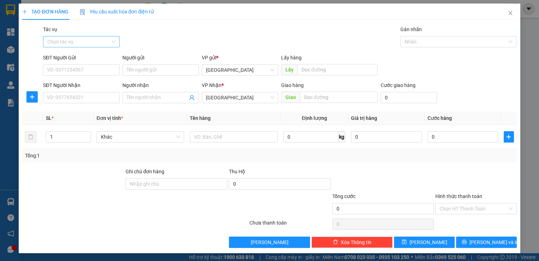
click at [78, 44] on input "Tác vụ" at bounding box center [78, 41] width 63 height 11
click at [73, 66] on div "Nhập hàng kho nhận" at bounding box center [81, 67] width 68 height 8
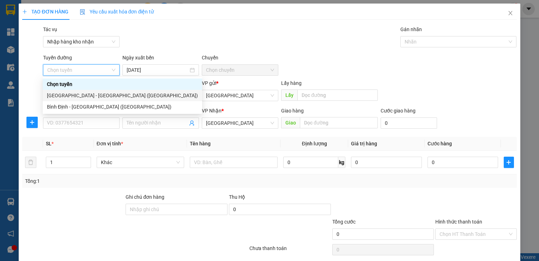
click at [55, 95] on div "[GEOGRAPHIC_DATA] - [GEOGRAPHIC_DATA] ([GEOGRAPHIC_DATA])" at bounding box center [122, 95] width 151 height 8
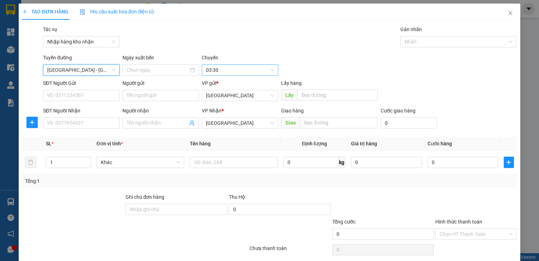
type input "[DATE]"
click at [229, 70] on span "03:30" at bounding box center [240, 70] width 68 height 11
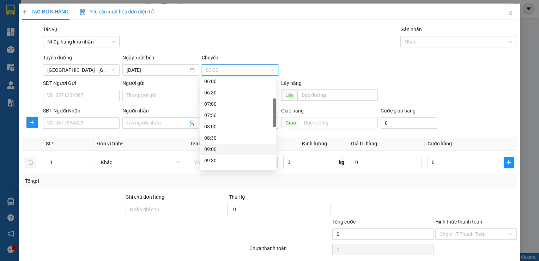
scroll to position [106, 0]
click at [220, 147] on div "10:30" at bounding box center [237, 148] width 67 height 8
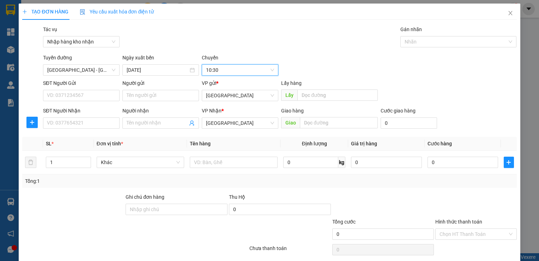
click at [226, 67] on span "10:30" at bounding box center [240, 70] width 68 height 11
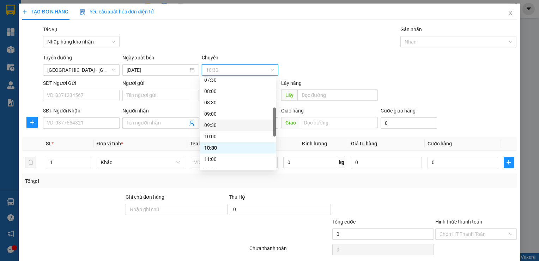
click at [215, 126] on div "09:30" at bounding box center [237, 125] width 67 height 8
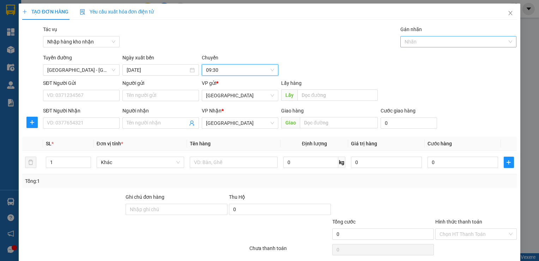
click at [437, 44] on div at bounding box center [455, 41] width 106 height 8
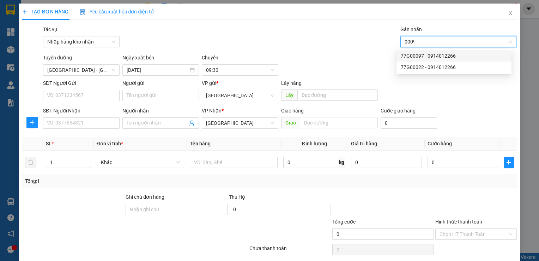
type input "00097"
click at [441, 60] on div "77G00097 - 0914012266" at bounding box center [454, 55] width 115 height 11
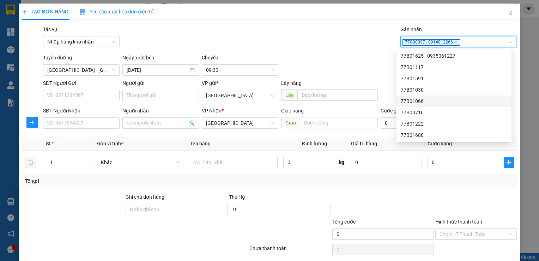
click at [263, 93] on span "[GEOGRAPHIC_DATA]" at bounding box center [240, 95] width 68 height 11
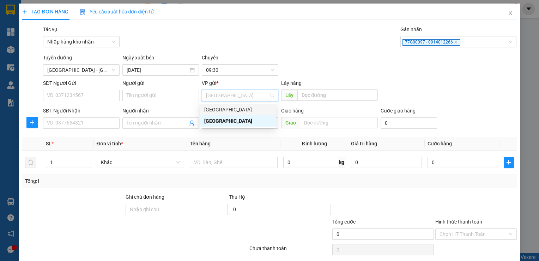
click at [249, 110] on div "[GEOGRAPHIC_DATA]" at bounding box center [237, 110] width 67 height 8
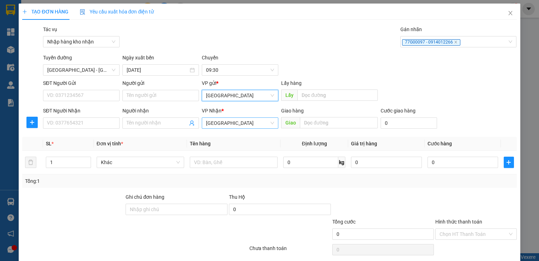
click at [246, 128] on span "[GEOGRAPHIC_DATA]" at bounding box center [240, 123] width 68 height 11
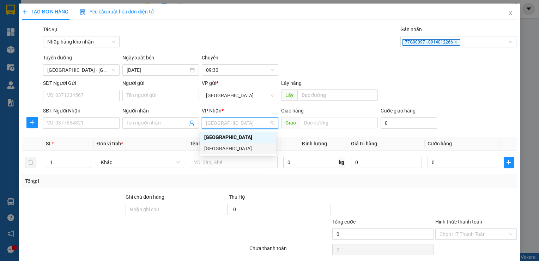
click at [236, 147] on div "[GEOGRAPHIC_DATA]" at bounding box center [237, 148] width 67 height 8
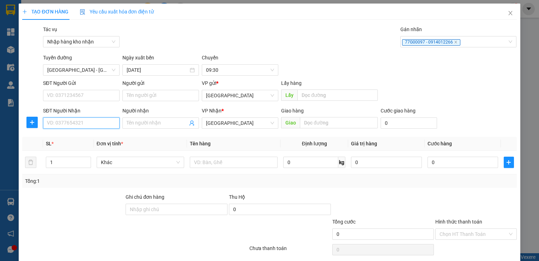
click at [73, 124] on input "SĐT Người Nhận" at bounding box center [81, 122] width 77 height 11
type input "0977907449"
type input "quy nhơn"
click at [86, 160] on icon "up" at bounding box center [87, 160] width 2 height 1
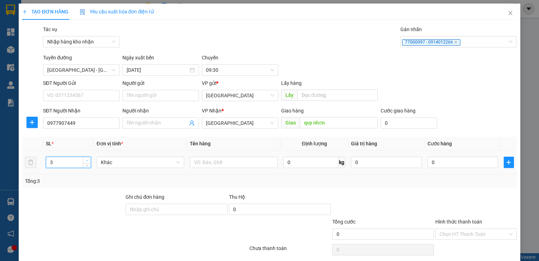
type input "4"
click at [86, 160] on icon "up" at bounding box center [87, 160] width 2 height 1
click at [249, 160] on input "text" at bounding box center [234, 161] width 88 height 11
type input "cây bạc trắng"
click at [384, 124] on input "0" at bounding box center [409, 122] width 57 height 11
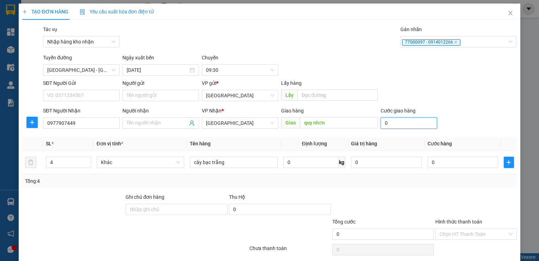
type input "6"
type input "60"
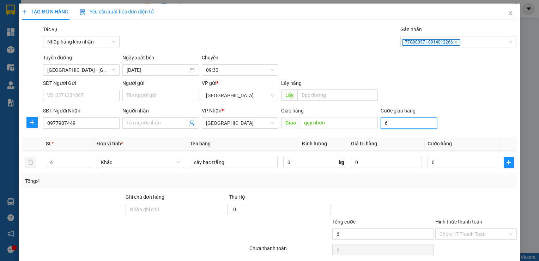
type input "60"
type input "600"
type input "6.000"
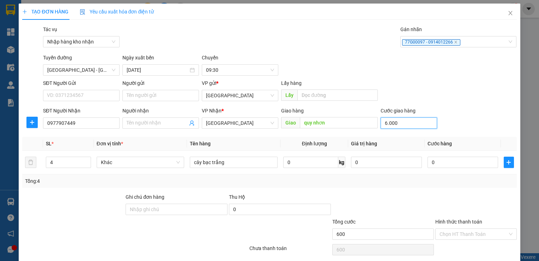
type input "6.000"
type input "60.000"
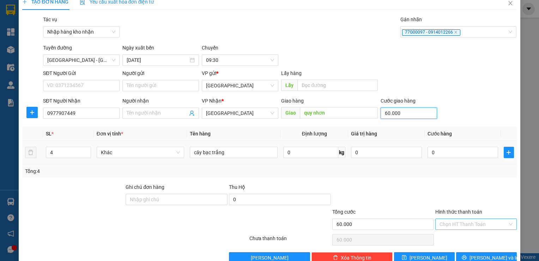
scroll to position [25, 0]
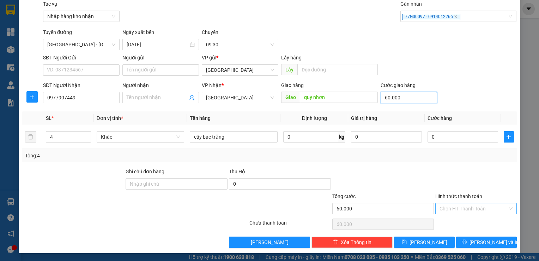
type input "60.000"
click at [464, 206] on input "Hình thức thanh toán" at bounding box center [474, 208] width 68 height 11
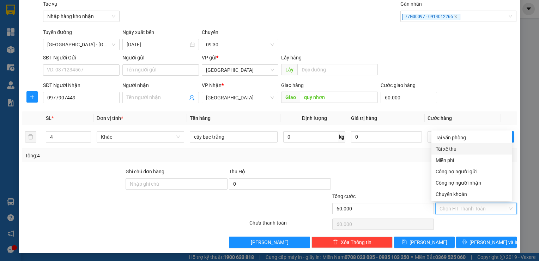
click at [451, 146] on div "Tài xế thu" at bounding box center [472, 149] width 72 height 8
type input "0"
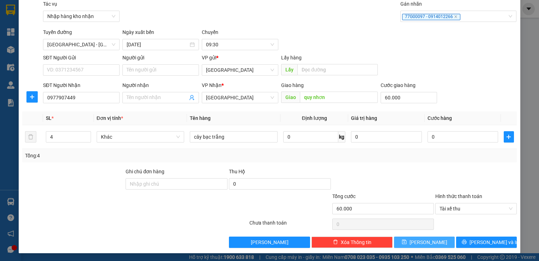
click at [429, 241] on button "[PERSON_NAME]" at bounding box center [424, 241] width 61 height 11
type input "0"
type input "1"
type input "0"
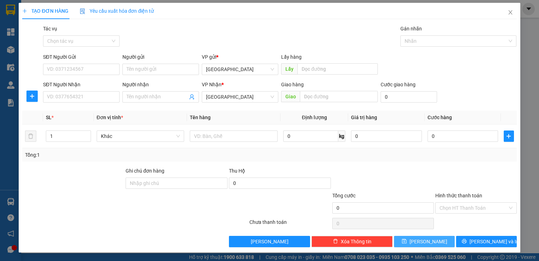
scroll to position [0, 0]
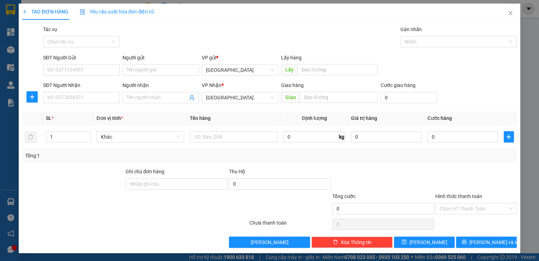
click at [75, 31] on div "Tác vụ" at bounding box center [81, 30] width 77 height 11
click at [72, 44] on input "Tác vụ" at bounding box center [78, 41] width 63 height 11
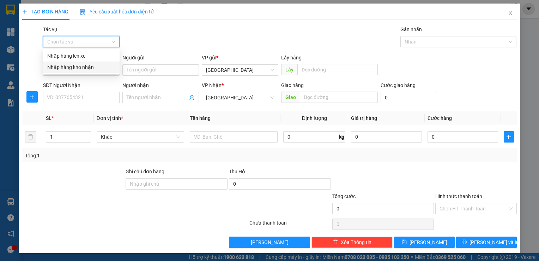
click at [77, 71] on div "Nhập hàng kho nhận" at bounding box center [81, 66] width 77 height 11
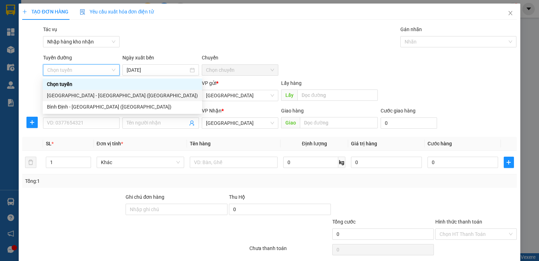
click at [68, 92] on div "[GEOGRAPHIC_DATA] - [GEOGRAPHIC_DATA] ([GEOGRAPHIC_DATA])" at bounding box center [122, 95] width 151 height 8
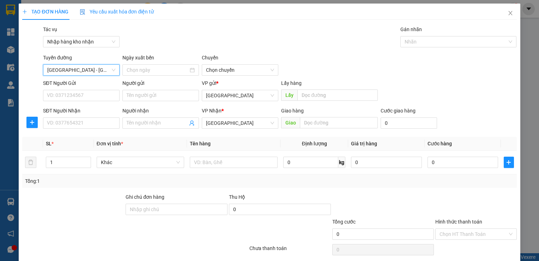
type input "[DATE]"
click at [230, 71] on span "03:30" at bounding box center [240, 70] width 68 height 11
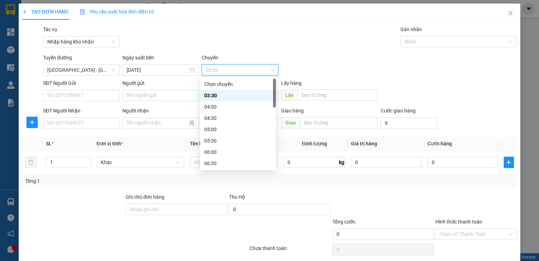
scroll to position [71, 0]
click at [219, 161] on div "09:30" at bounding box center [237, 160] width 67 height 8
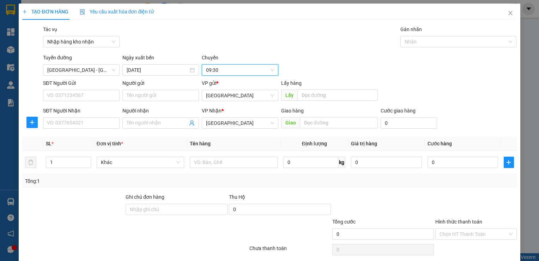
click at [420, 35] on div "Gán nhãn" at bounding box center [459, 30] width 116 height 11
click at [419, 40] on div at bounding box center [455, 41] width 106 height 8
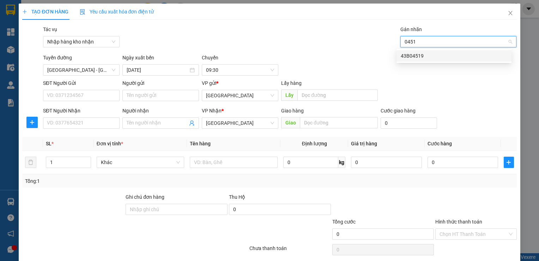
type input "04519"
click at [403, 54] on div "43B04519" at bounding box center [454, 56] width 107 height 8
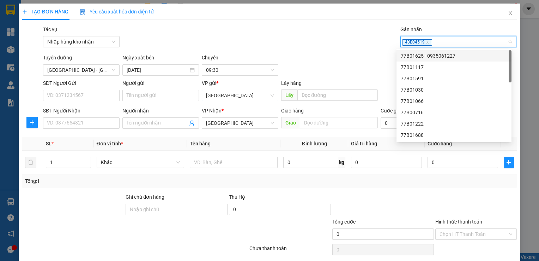
click at [244, 93] on span "[GEOGRAPHIC_DATA]" at bounding box center [240, 95] width 68 height 11
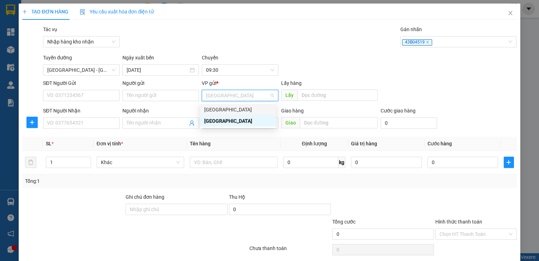
click at [225, 110] on div "[GEOGRAPHIC_DATA]" at bounding box center [237, 110] width 67 height 8
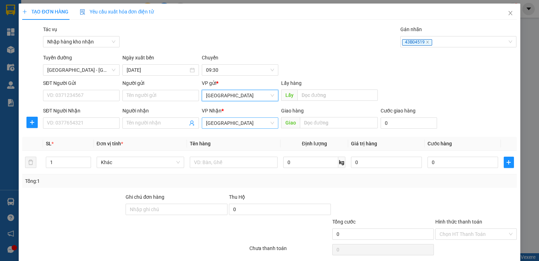
click at [224, 125] on span "[GEOGRAPHIC_DATA]" at bounding box center [240, 123] width 68 height 11
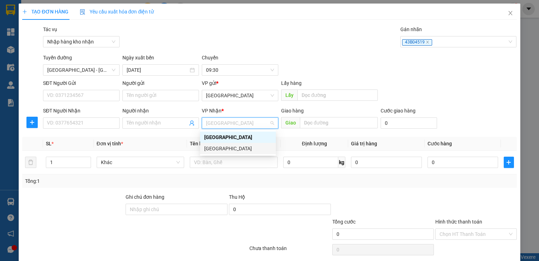
click at [222, 148] on div "[GEOGRAPHIC_DATA]" at bounding box center [237, 148] width 67 height 8
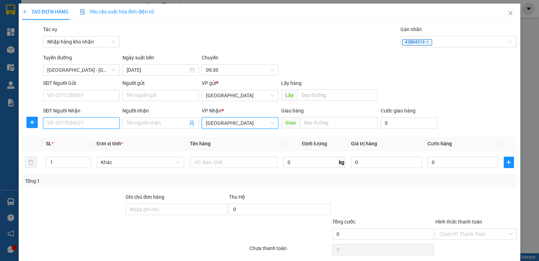
click at [81, 122] on input "SĐT Người Nhận" at bounding box center [81, 122] width 77 height 11
type input "0967051797"
type input "q"
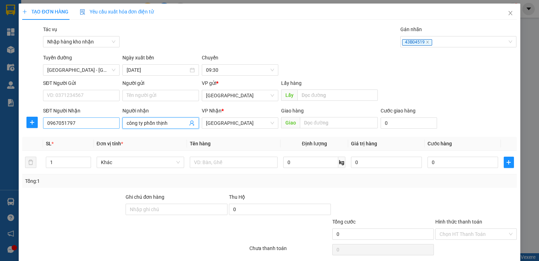
type input "công ty phồn thịnh"
type input "quy nhơn"
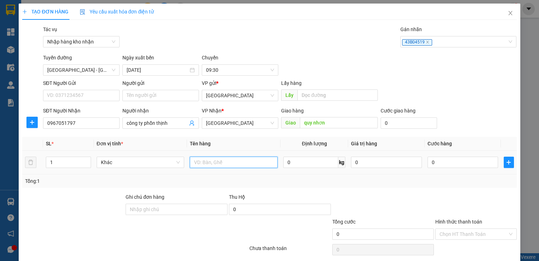
click at [207, 161] on input "text" at bounding box center [234, 161] width 88 height 11
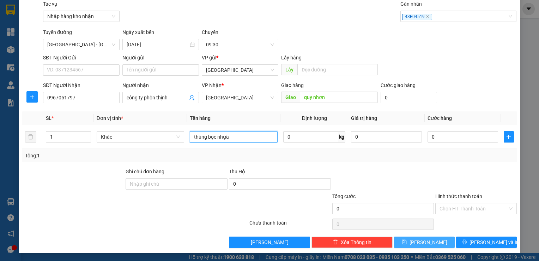
type input "thùng bọc nhựa"
click at [441, 242] on button "[PERSON_NAME]" at bounding box center [424, 241] width 61 height 11
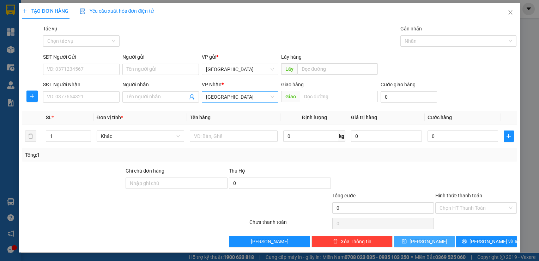
scroll to position [0, 0]
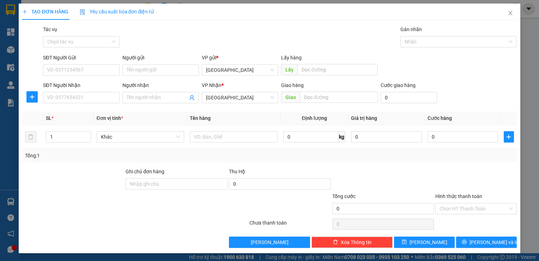
click at [89, 48] on div "Tác vụ Chọn tác vụ" at bounding box center [81, 37] width 77 height 25
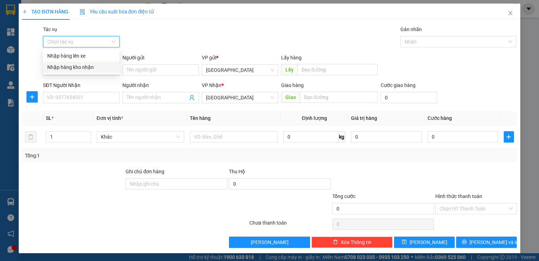
click at [88, 46] on input "Tác vụ" at bounding box center [78, 41] width 63 height 11
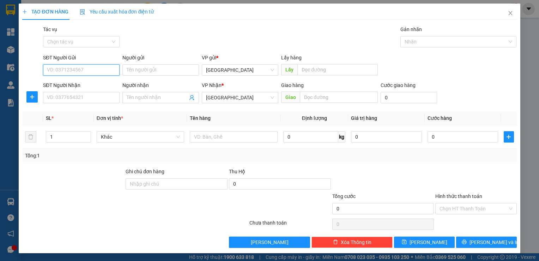
click at [86, 74] on input "SĐT Người Gửi" at bounding box center [81, 69] width 77 height 11
click at [89, 68] on input "SĐT Người Gửi" at bounding box center [81, 69] width 77 height 11
click at [93, 43] on input "Tác vụ" at bounding box center [78, 41] width 63 height 11
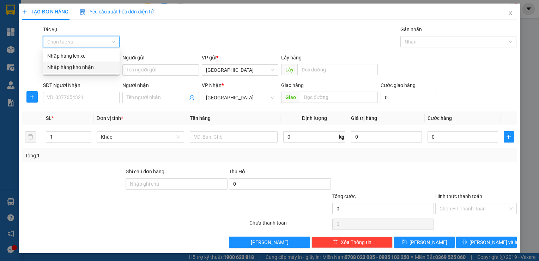
click at [85, 66] on div "Nhập hàng kho nhận" at bounding box center [81, 67] width 68 height 8
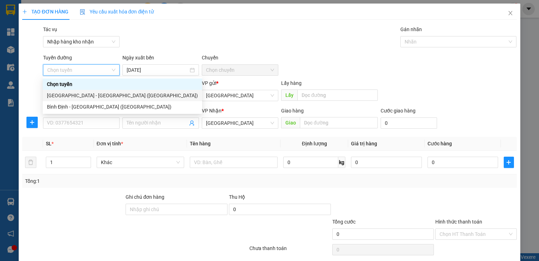
click at [75, 93] on div "[GEOGRAPHIC_DATA] - [GEOGRAPHIC_DATA] ([GEOGRAPHIC_DATA])" at bounding box center [122, 95] width 151 height 8
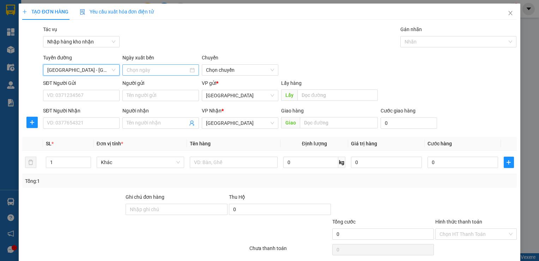
type input "[DATE]"
click at [217, 71] on span "03:30" at bounding box center [240, 70] width 68 height 11
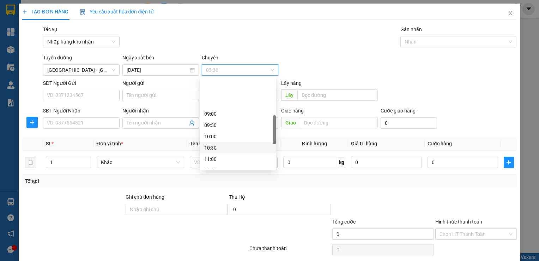
scroll to position [141, 0]
drag, startPoint x: 231, startPoint y: 101, endPoint x: 235, endPoint y: 91, distance: 10.6
click at [235, 91] on div "09:00 09:30 10:00 10:30 11:00 11:30 12:00 12:30 13:00 13:30" at bounding box center [238, 129] width 76 height 113
click at [255, 86] on div "09:30" at bounding box center [237, 90] width 67 height 8
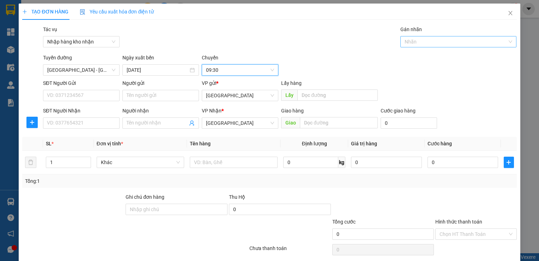
click at [422, 45] on div at bounding box center [455, 41] width 106 height 8
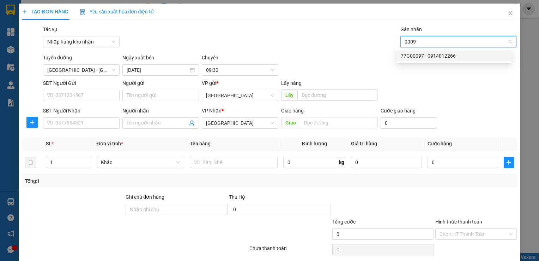
type input "00097"
click at [416, 59] on div "77G00097 - 0914012266" at bounding box center [454, 56] width 107 height 8
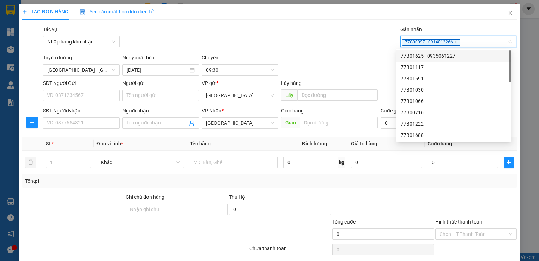
click at [236, 94] on span "[GEOGRAPHIC_DATA]" at bounding box center [240, 95] width 68 height 11
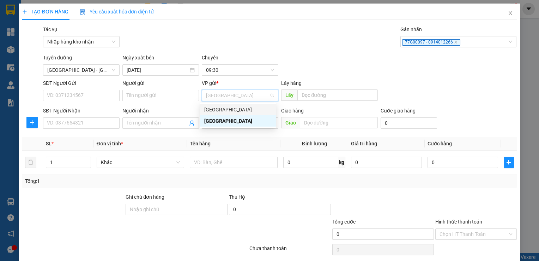
click at [223, 112] on div "[GEOGRAPHIC_DATA]" at bounding box center [237, 110] width 67 height 8
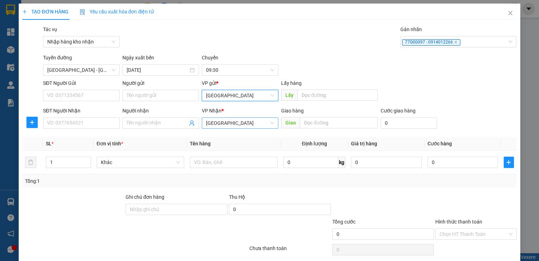
click at [220, 125] on span "[GEOGRAPHIC_DATA]" at bounding box center [240, 123] width 68 height 11
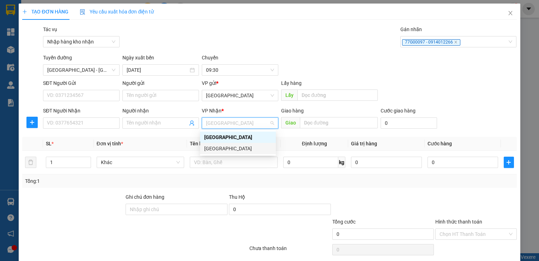
click at [220, 152] on div "[GEOGRAPHIC_DATA]" at bounding box center [237, 148] width 67 height 8
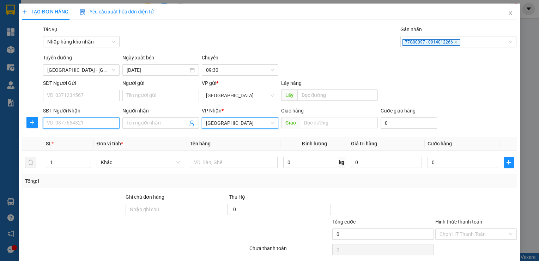
click at [109, 123] on input "SĐT Người Nhận" at bounding box center [81, 122] width 77 height 11
type input "0961754777"
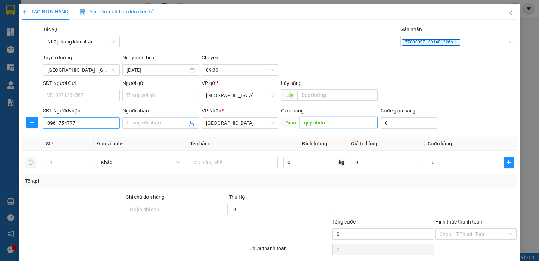
type input "quy nhơn"
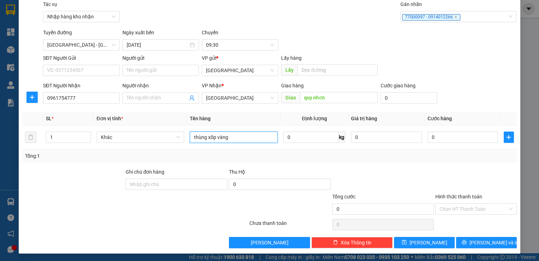
scroll to position [25, 0]
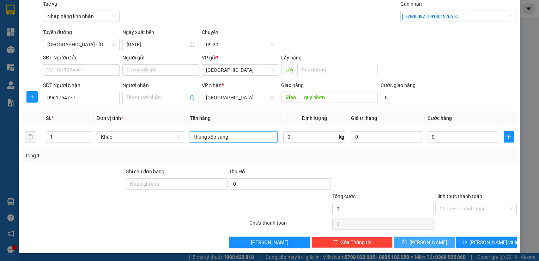
type input "thùng xốp vàng"
drag, startPoint x: 413, startPoint y: 239, endPoint x: 410, endPoint y: 230, distance: 9.6
click at [407, 239] on icon "save" at bounding box center [404, 241] width 5 height 5
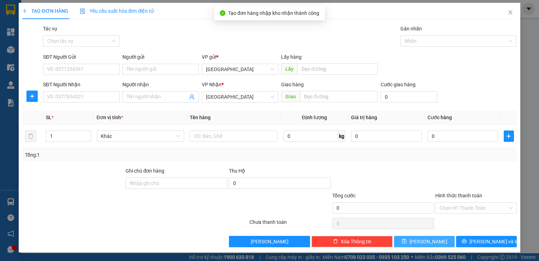
scroll to position [0, 0]
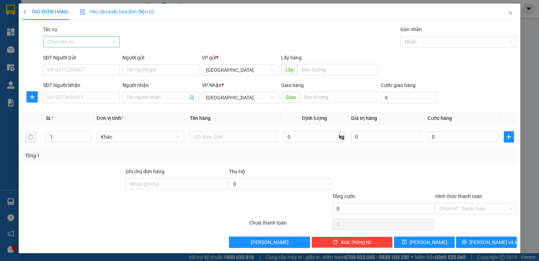
click at [64, 45] on input "Tác vụ" at bounding box center [78, 41] width 63 height 11
click at [69, 67] on div "Nhập hàng kho nhận" at bounding box center [81, 67] width 68 height 8
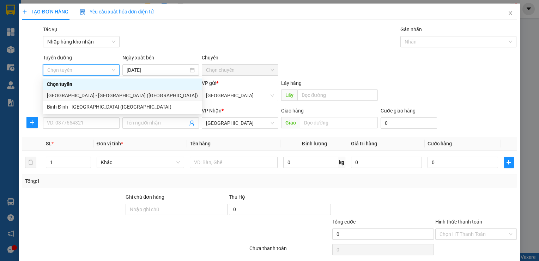
click at [76, 93] on div "[GEOGRAPHIC_DATA] - [GEOGRAPHIC_DATA] ([GEOGRAPHIC_DATA])" at bounding box center [122, 95] width 151 height 8
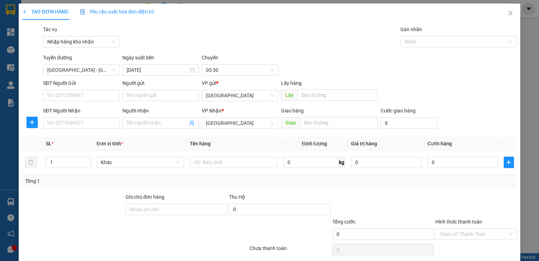
click at [213, 81] on div "VP gửi *" at bounding box center [240, 83] width 77 height 8
click at [219, 73] on span "03:30" at bounding box center [240, 70] width 68 height 11
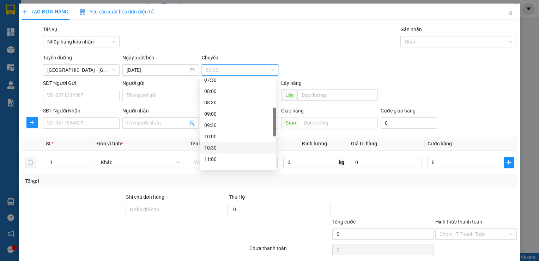
scroll to position [141, 0]
click at [223, 100] on div "10:00" at bounding box center [237, 101] width 67 height 8
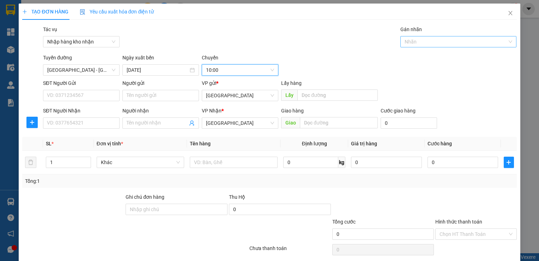
click at [435, 46] on div at bounding box center [455, 41] width 106 height 8
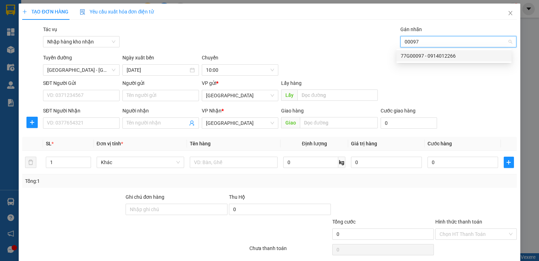
click at [445, 56] on div "77G00097 - 0914012266" at bounding box center [454, 56] width 107 height 8
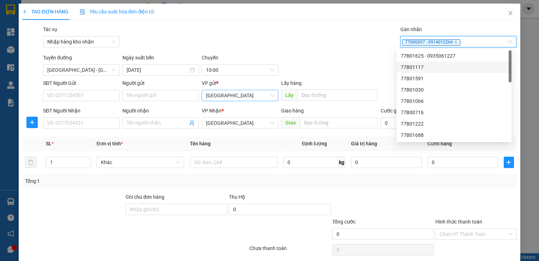
click at [239, 97] on span "[GEOGRAPHIC_DATA]" at bounding box center [240, 95] width 68 height 11
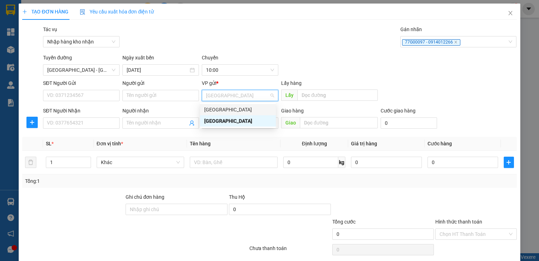
click at [231, 111] on div "[GEOGRAPHIC_DATA]" at bounding box center [237, 110] width 67 height 8
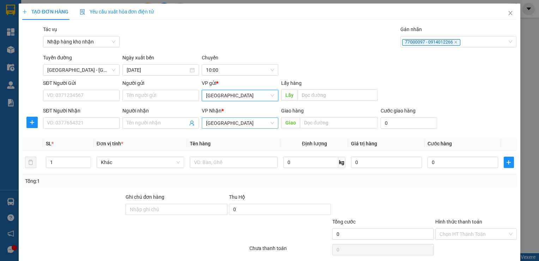
click at [226, 126] on span "[GEOGRAPHIC_DATA]" at bounding box center [240, 123] width 68 height 11
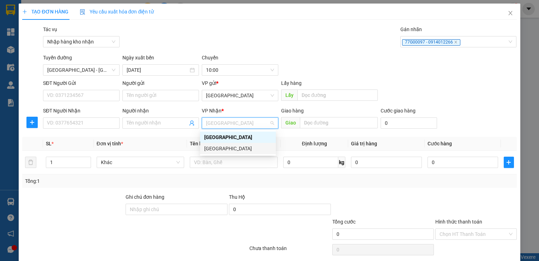
click at [226, 147] on div "[GEOGRAPHIC_DATA]" at bounding box center [237, 148] width 67 height 8
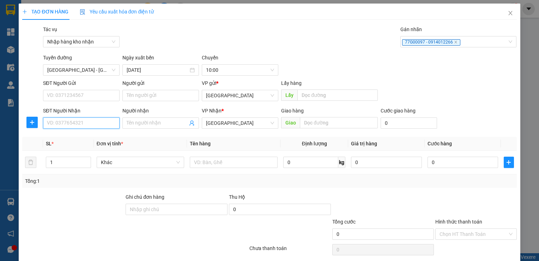
click at [103, 123] on input "SĐT Người Nhận" at bounding box center [81, 122] width 77 height 11
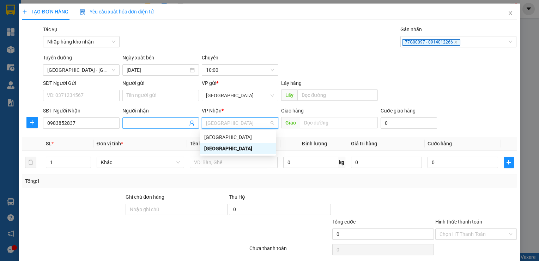
click at [164, 119] on input "Người nhận" at bounding box center [157, 123] width 61 height 8
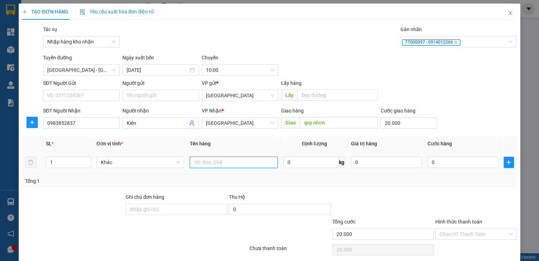
click at [220, 166] on input "text" at bounding box center [234, 161] width 88 height 11
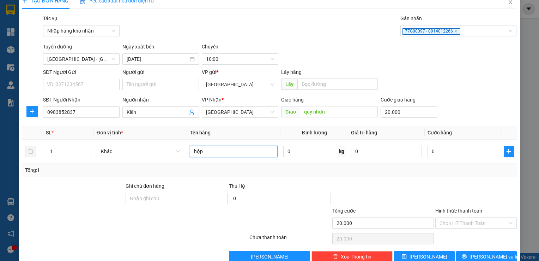
scroll to position [25, 0]
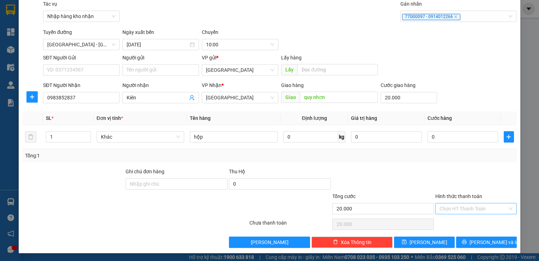
click at [452, 211] on input "Hình thức thanh toán" at bounding box center [474, 208] width 68 height 11
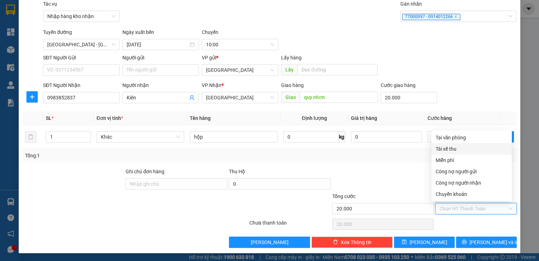
click at [467, 145] on div "Tài xế thu" at bounding box center [472, 149] width 72 height 8
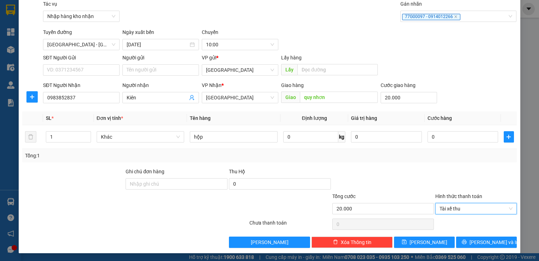
click at [431, 247] on div "TẠO ĐƠN HÀNG Yêu cầu xuất hóa đơn điện tử Transit Pickup Surcharge Ids Transit …" at bounding box center [270, 115] width 502 height 275
click at [411, 241] on button "[PERSON_NAME]" at bounding box center [424, 241] width 61 height 11
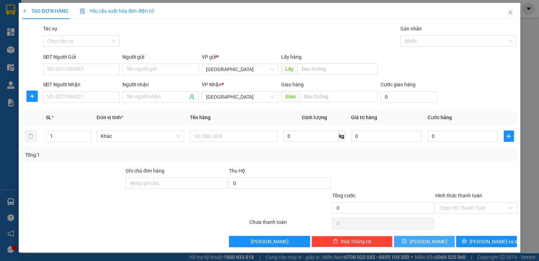
scroll to position [0, 0]
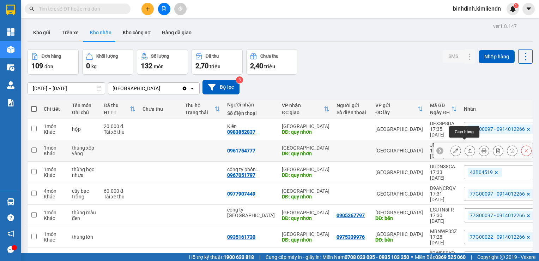
click at [468, 148] on icon at bounding box center [470, 150] width 5 height 5
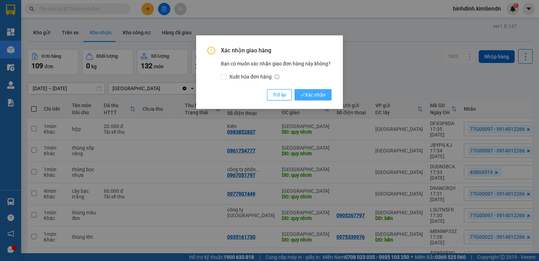
click at [320, 96] on span "Xác nhận" at bounding box center [313, 95] width 26 height 8
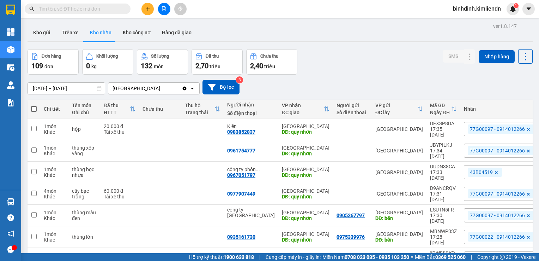
click at [126, 6] on span at bounding box center [126, 9] width 4 height 8
click at [123, 10] on span at bounding box center [78, 9] width 106 height 11
click at [113, 10] on input "text" at bounding box center [80, 9] width 83 height 8
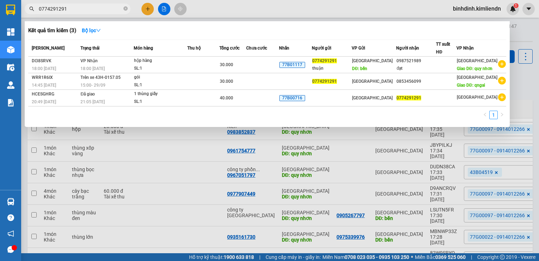
click at [211, 154] on div at bounding box center [269, 130] width 539 height 261
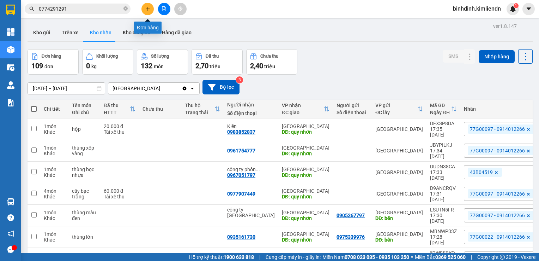
click at [147, 14] on button at bounding box center [148, 9] width 12 height 12
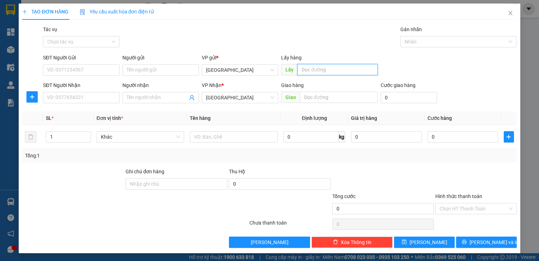
click at [313, 73] on input "text" at bounding box center [338, 69] width 80 height 11
drag, startPoint x: 341, startPoint y: 64, endPoint x: 301, endPoint y: 77, distance: 42.1
click at [301, 77] on div "Lấy hàng Lấy quy nhơn" at bounding box center [329, 66] width 96 height 25
click at [252, 74] on span "[GEOGRAPHIC_DATA]" at bounding box center [240, 70] width 68 height 11
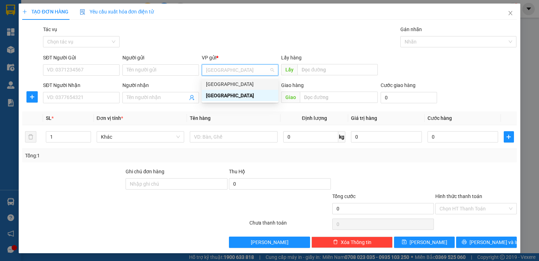
click at [249, 87] on div "[GEOGRAPHIC_DATA]" at bounding box center [240, 84] width 68 height 8
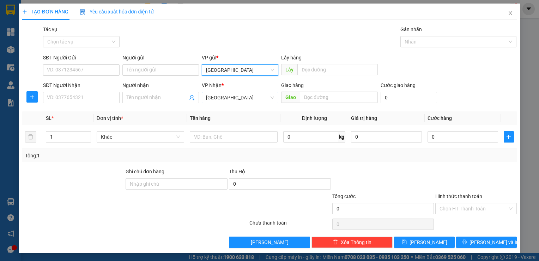
click at [244, 100] on span "[GEOGRAPHIC_DATA]" at bounding box center [240, 97] width 68 height 11
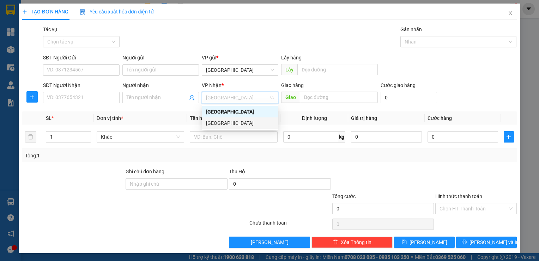
click at [240, 122] on div "[GEOGRAPHIC_DATA]" at bounding box center [240, 123] width 68 height 8
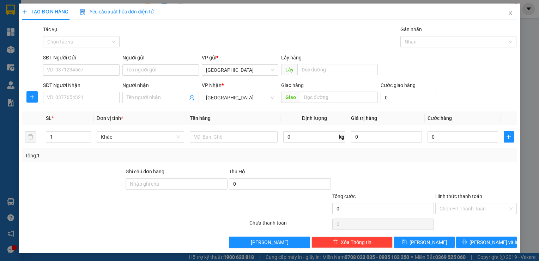
click at [313, 102] on div "Giao" at bounding box center [329, 97] width 96 height 11
click at [316, 99] on input "text" at bounding box center [339, 96] width 78 height 11
paste input "quy nhơn"
click at [166, 96] on input "Người nhận" at bounding box center [157, 98] width 61 height 8
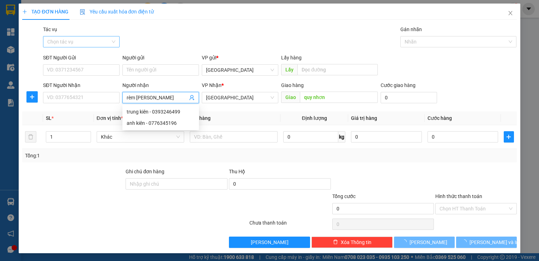
click at [97, 37] on input "Tác vụ" at bounding box center [78, 41] width 63 height 11
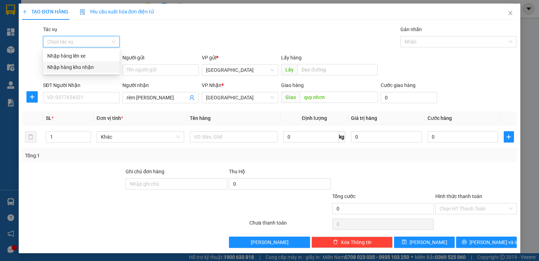
click at [95, 69] on div "Nhập hàng kho nhận" at bounding box center [81, 67] width 68 height 8
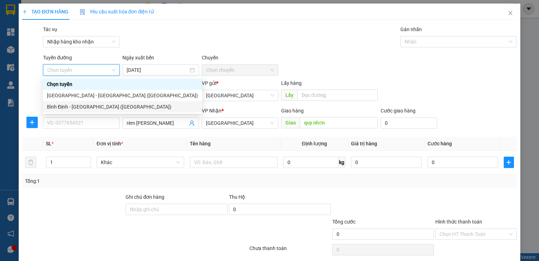
click at [75, 100] on div "[GEOGRAPHIC_DATA] - [GEOGRAPHIC_DATA] ([GEOGRAPHIC_DATA])" at bounding box center [123, 95] width 160 height 11
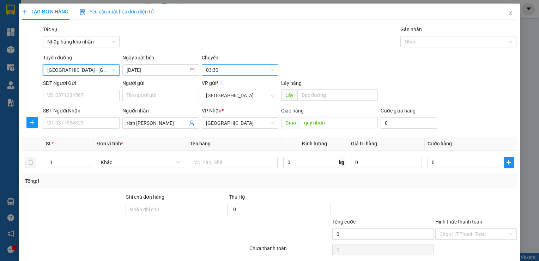
click at [210, 73] on span "03:30" at bounding box center [240, 70] width 68 height 11
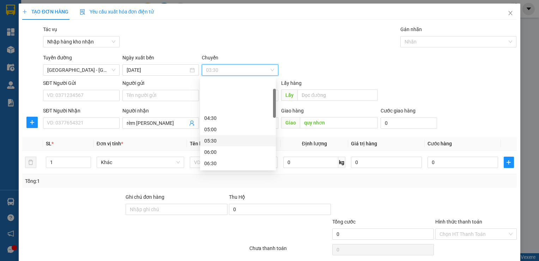
scroll to position [106, 0]
click at [232, 140] on div "10:00" at bounding box center [238, 136] width 76 height 11
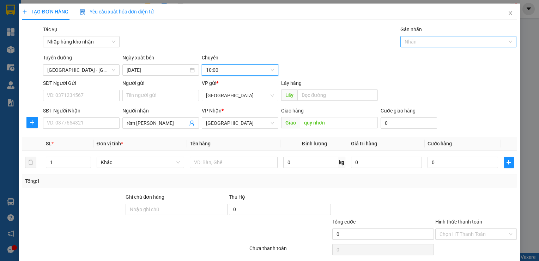
click at [412, 40] on div at bounding box center [455, 41] width 106 height 8
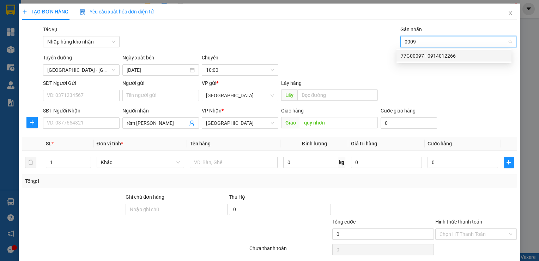
click at [428, 53] on div "77G00097 - 0914012266" at bounding box center [454, 56] width 107 height 8
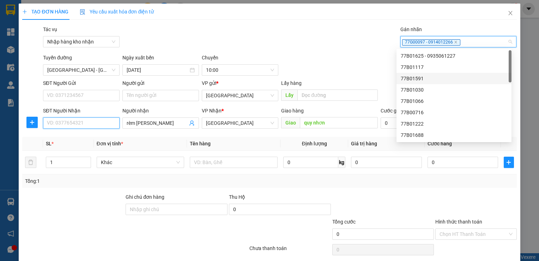
click at [79, 125] on input "SĐT Người Nhận" at bounding box center [81, 122] width 77 height 11
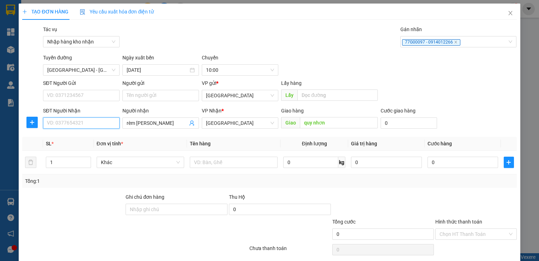
paste input "quy nhơn"
drag, startPoint x: 91, startPoint y: 121, endPoint x: 17, endPoint y: 132, distance: 74.2
click at [19, 131] on div "TẠO ĐƠN HÀNG Yêu cầu xuất hóa đơn điện tử Transit Pickup Surcharge Ids Transit …" at bounding box center [270, 141] width 502 height 275
paste input "0913384035"
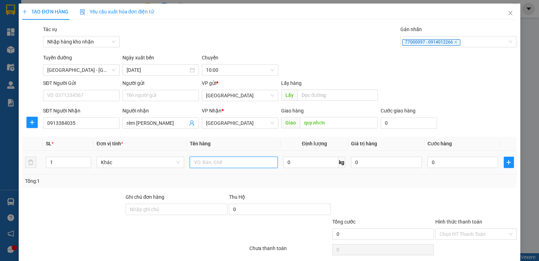
click at [241, 164] on input "text" at bounding box center [234, 161] width 88 height 11
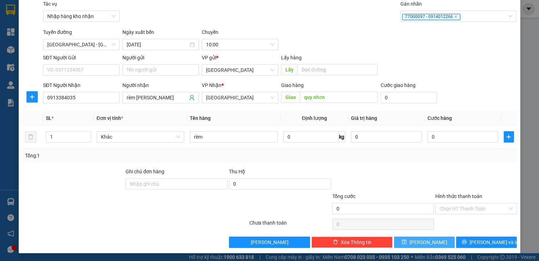
click at [418, 244] on button "[PERSON_NAME]" at bounding box center [424, 241] width 61 height 11
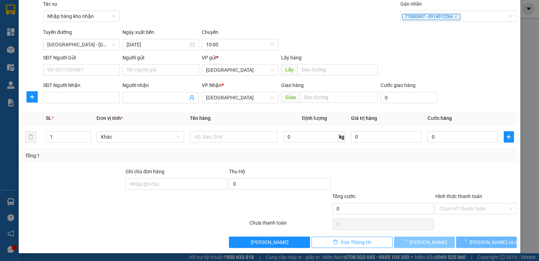
scroll to position [0, 0]
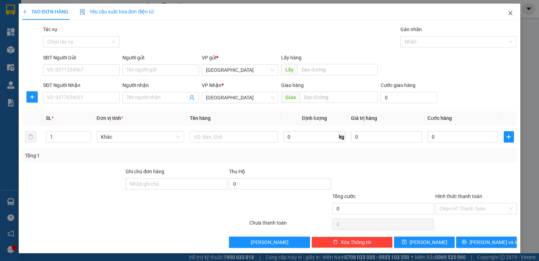
click at [508, 11] on icon "close" at bounding box center [511, 13] width 6 height 6
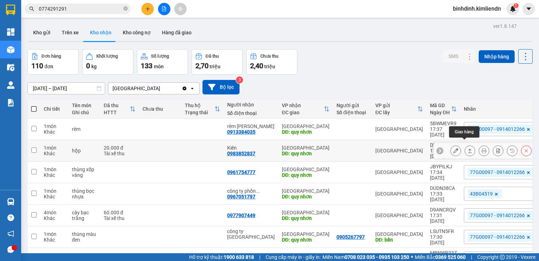
click at [468, 148] on icon at bounding box center [470, 150] width 5 height 5
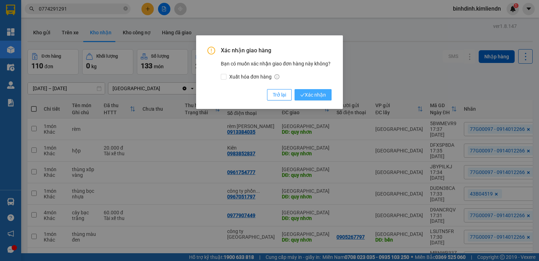
click at [315, 95] on span "Xác nhận" at bounding box center [313, 95] width 26 height 8
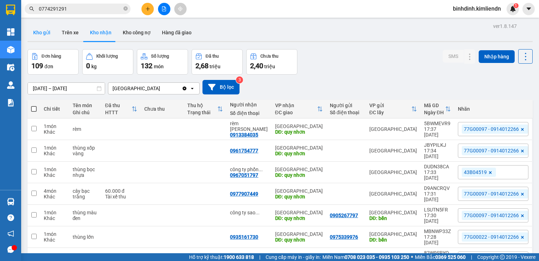
click at [51, 38] on button "Kho gửi" at bounding box center [42, 32] width 29 height 17
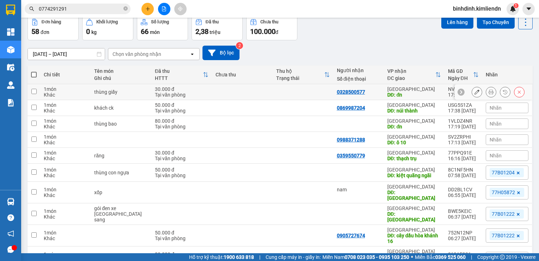
scroll to position [35, 0]
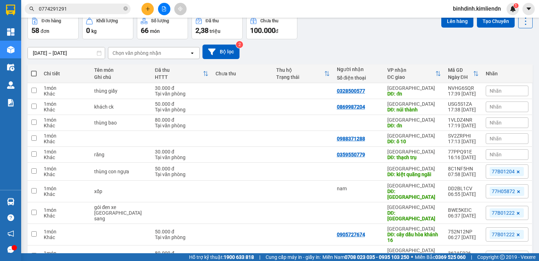
click at [502, 154] on div "Nhãn" at bounding box center [507, 154] width 43 height 11
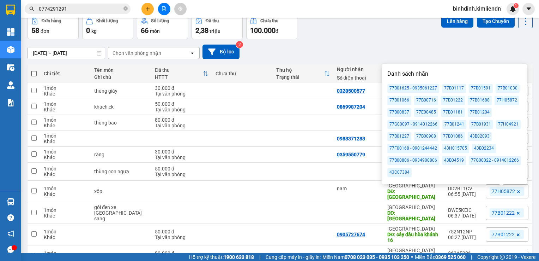
click at [476, 87] on div "77B01591" at bounding box center [481, 88] width 24 height 9
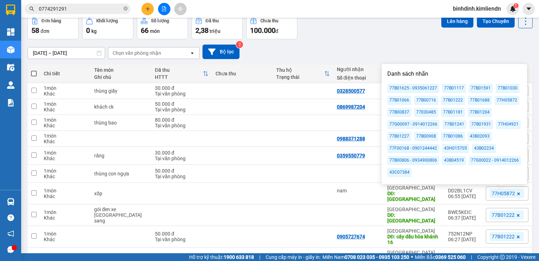
click at [475, 86] on div "77B01591" at bounding box center [481, 88] width 24 height 9
click at [405, 48] on div "[DATE] – [DATE] Press the down arrow key to interact with the calendar and sele…" at bounding box center [280, 51] width 505 height 14
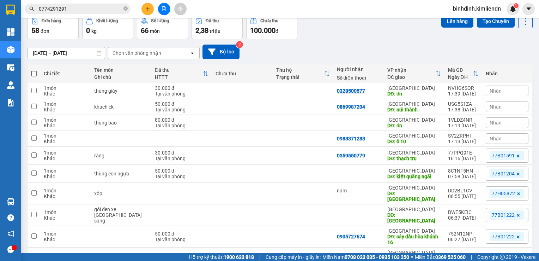
click at [491, 139] on span "Nhãn" at bounding box center [496, 139] width 12 height 6
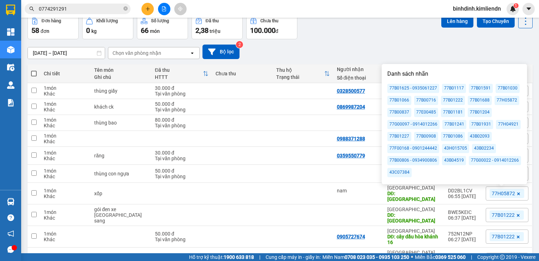
click at [461, 88] on div "77B01117" at bounding box center [454, 88] width 24 height 9
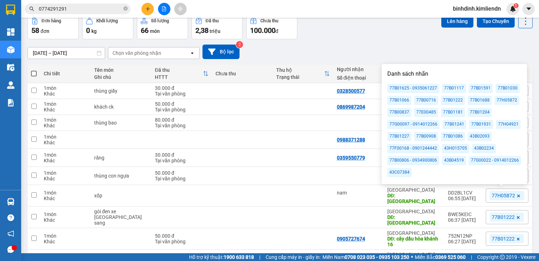
click at [417, 86] on div "77B01625 - 0935061227" at bounding box center [414, 88] width 52 height 9
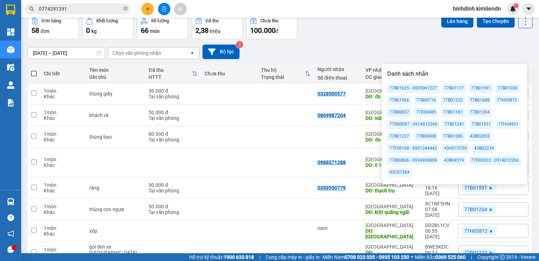
click at [418, 49] on div "[DATE] – [DATE] Press the down arrow key to interact with the calendar and sele…" at bounding box center [280, 51] width 505 height 14
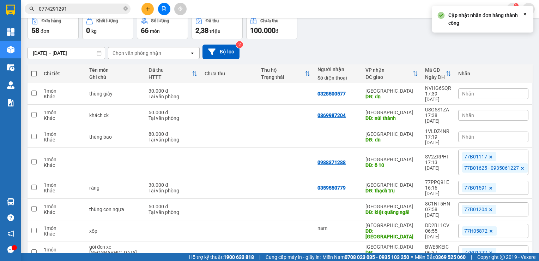
click at [489, 155] on icon at bounding box center [491, 157] width 4 height 4
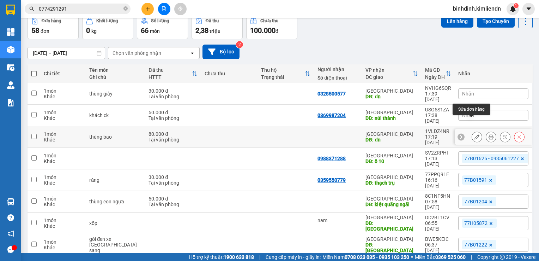
click at [475, 134] on icon at bounding box center [477, 136] width 5 height 5
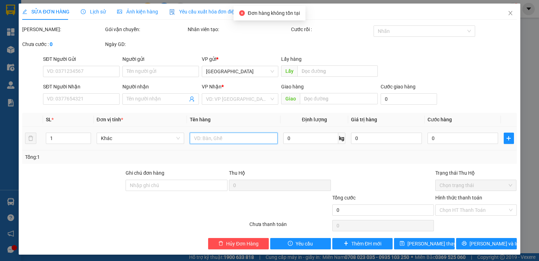
click at [230, 137] on input "text" at bounding box center [234, 137] width 88 height 11
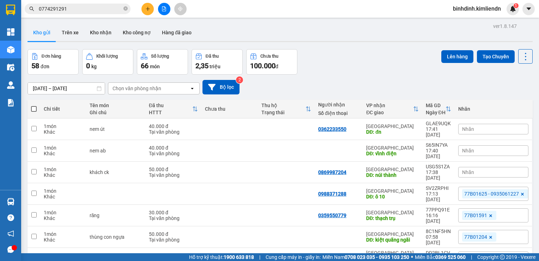
click at [479, 167] on div "Nhãn" at bounding box center [494, 172] width 70 height 11
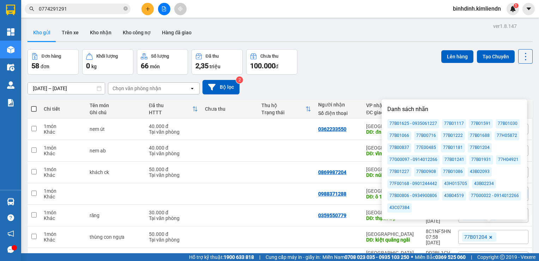
click at [421, 125] on div "77B01625 - 0935061227" at bounding box center [414, 123] width 52 height 9
click at [431, 88] on div "[DATE] – [DATE] Press the down arrow key to interact with the calendar and sele…" at bounding box center [280, 87] width 505 height 14
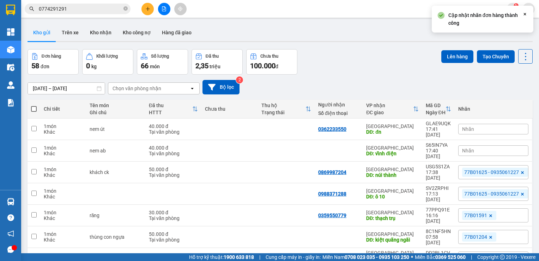
click at [481, 145] on div "Nhãn" at bounding box center [494, 150] width 70 height 11
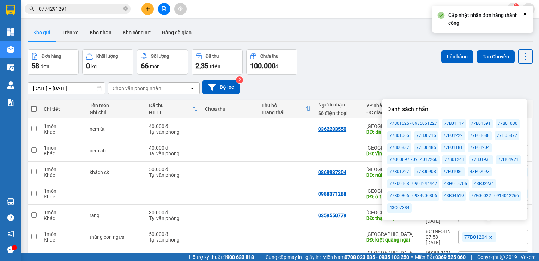
click at [427, 123] on div "77B01625 - 0935061227" at bounding box center [414, 123] width 52 height 9
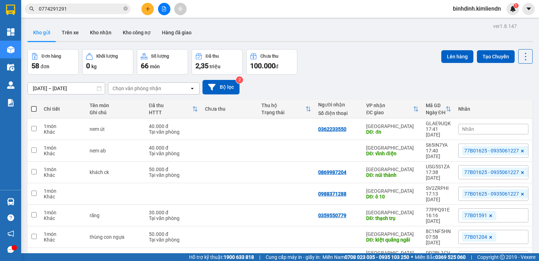
click at [379, 81] on div "[DATE] – [DATE] Press the down arrow key to interact with the calendar and sele…" at bounding box center [280, 87] width 505 height 14
click at [462, 126] on span "Nhãn" at bounding box center [468, 129] width 12 height 6
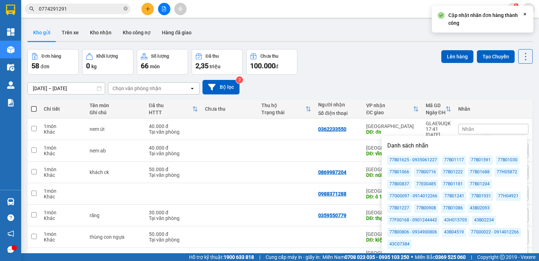
click at [417, 157] on div "77B01625 - 0935061227" at bounding box center [414, 159] width 52 height 9
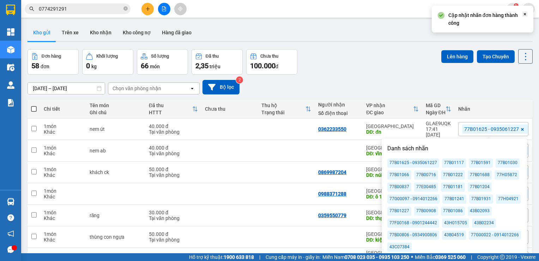
click at [395, 76] on div "[DATE] – [DATE] Press the down arrow key to interact with the calendar and sele…" at bounding box center [280, 86] width 505 height 25
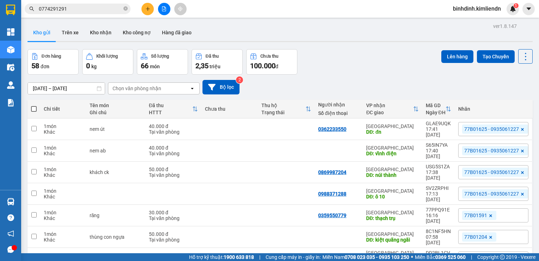
click at [349, 90] on div "[DATE] – [DATE] Press the down arrow key to interact with the calendar and sele…" at bounding box center [280, 87] width 505 height 14
